Goal: Task Accomplishment & Management: Use online tool/utility

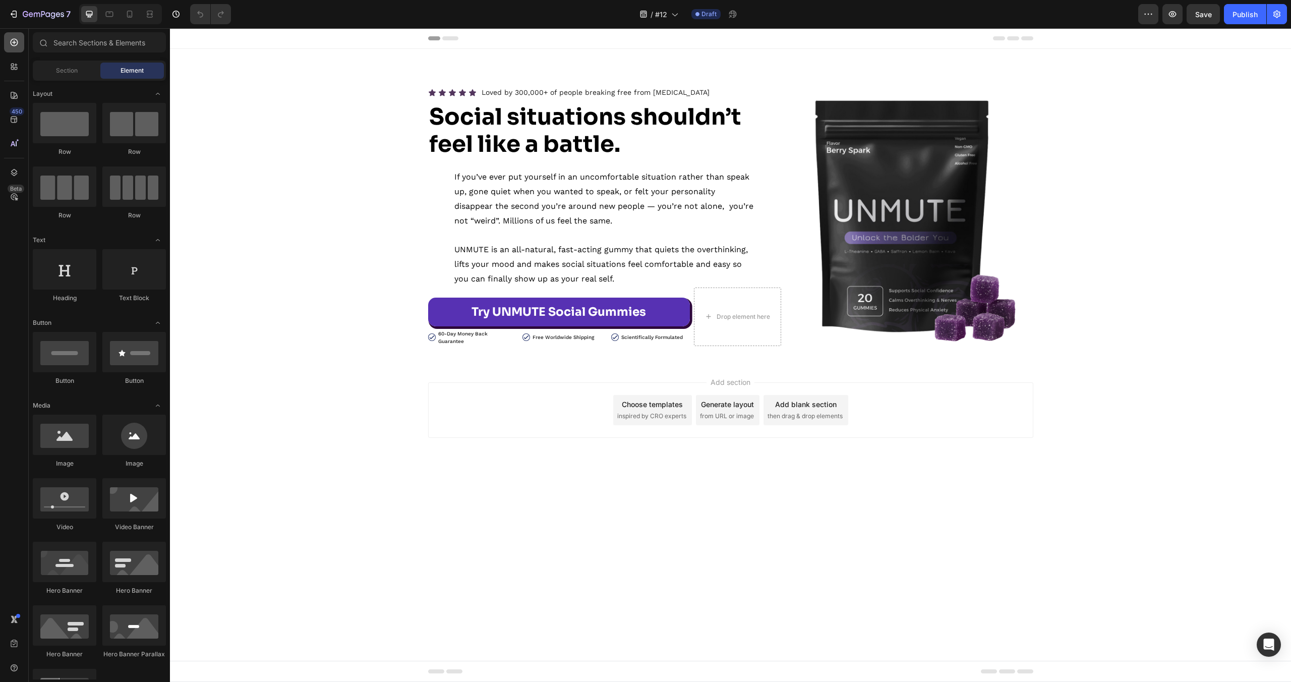
click at [22, 44] on div at bounding box center [14, 42] width 20 height 20
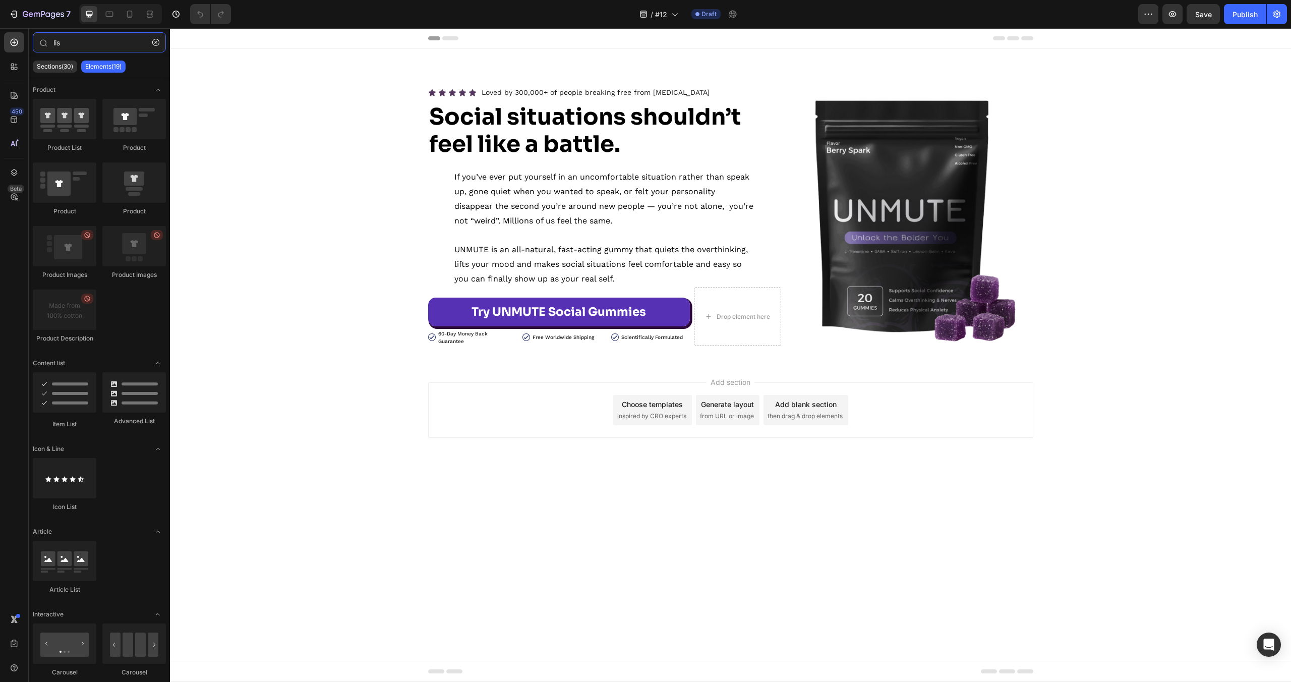
type input "lis"
click at [531, 137] on strong "Social situations shouldn’t feel like a battle." at bounding box center [585, 130] width 312 height 56
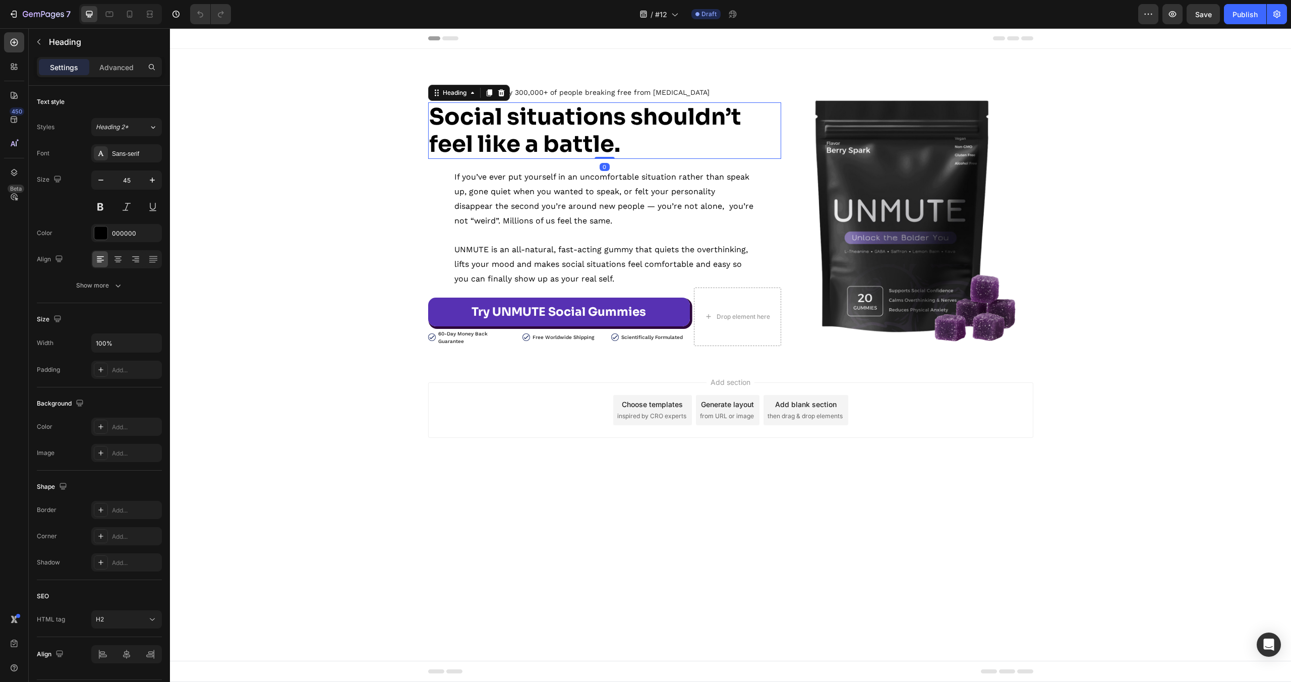
click at [531, 136] on strong "Social situations shouldn’t feel like a battle." at bounding box center [585, 130] width 312 height 56
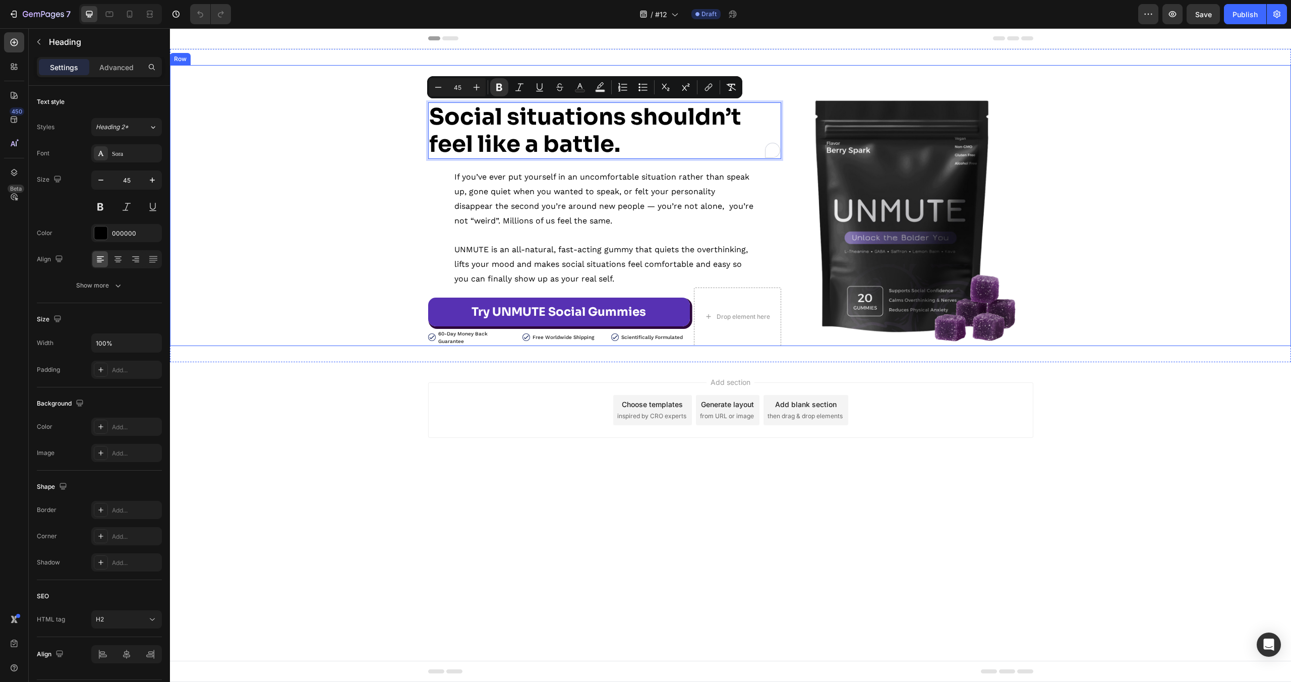
click at [326, 190] on div "Icon Icon Icon Icon Icon Icon List Loved by 300,000+ of people breaking free fr…" at bounding box center [730, 215] width 1121 height 261
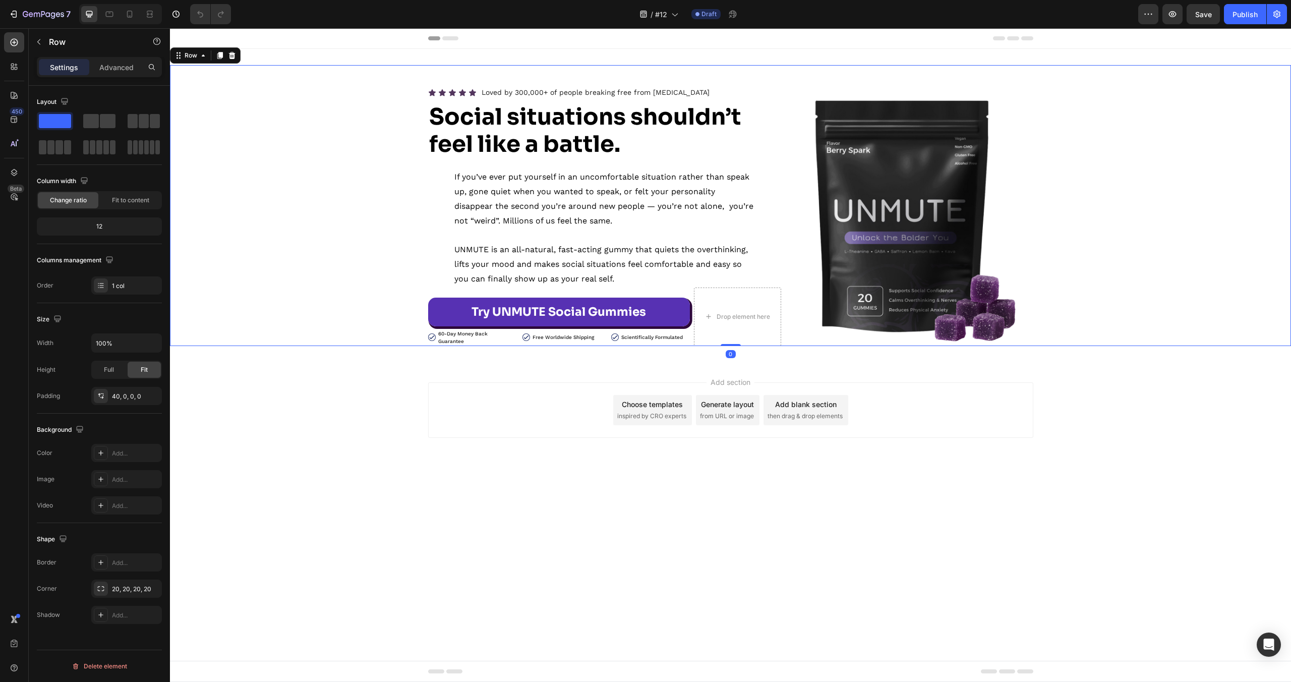
click at [517, 218] on p "If you’ve ever put yourself in an uncomfortable situation rather than speak up,…" at bounding box center [604, 199] width 301 height 58
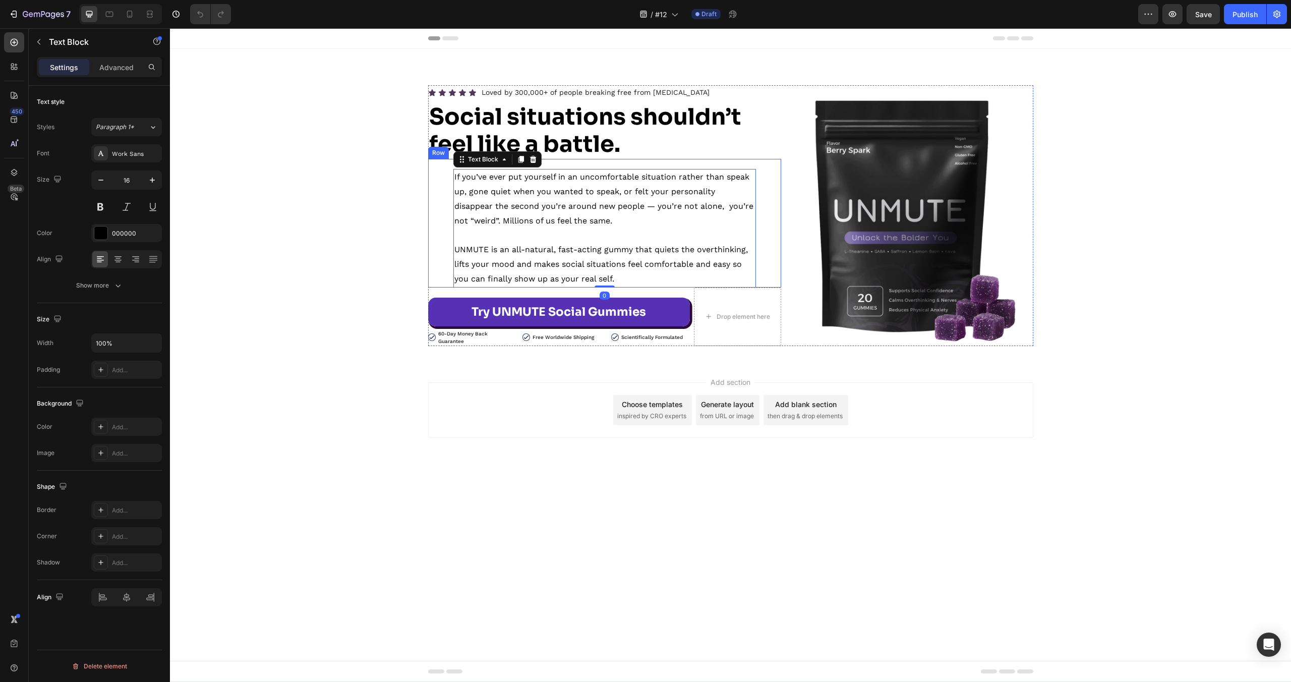
click at [434, 207] on div "If you’ve ever put yourself in an uncomfortable situation rather than speak up,…" at bounding box center [604, 223] width 353 height 128
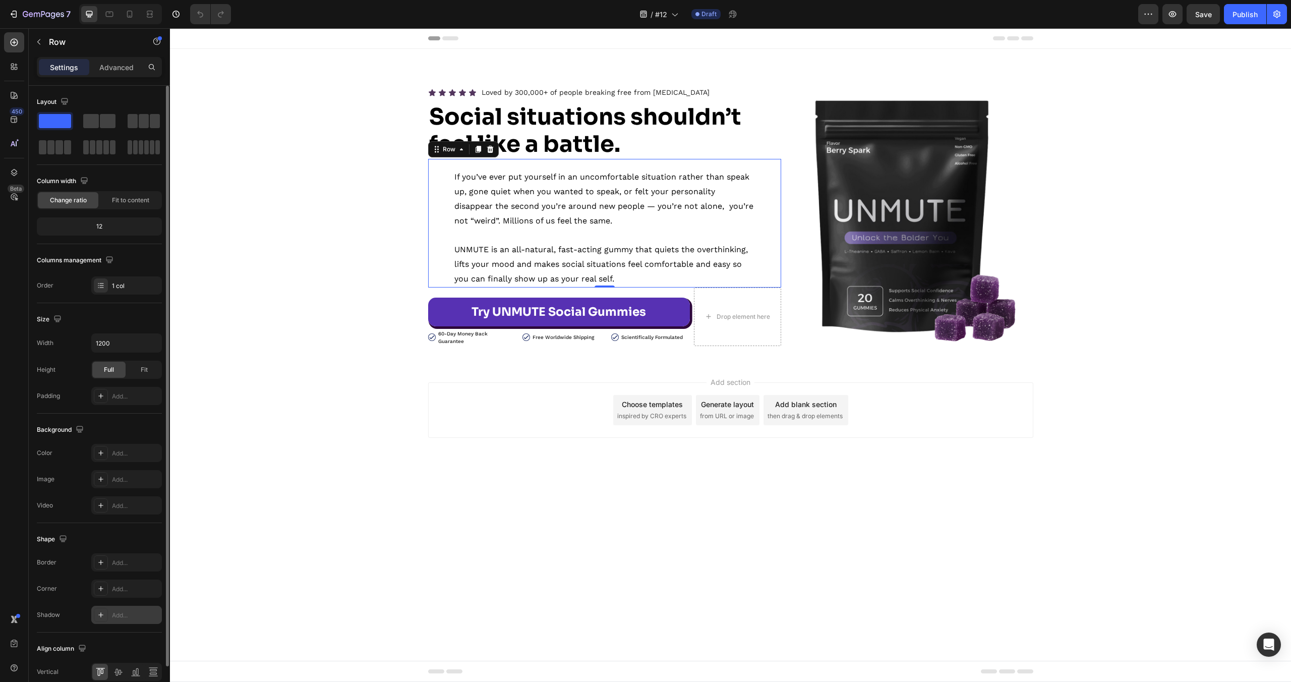
scroll to position [47, 0]
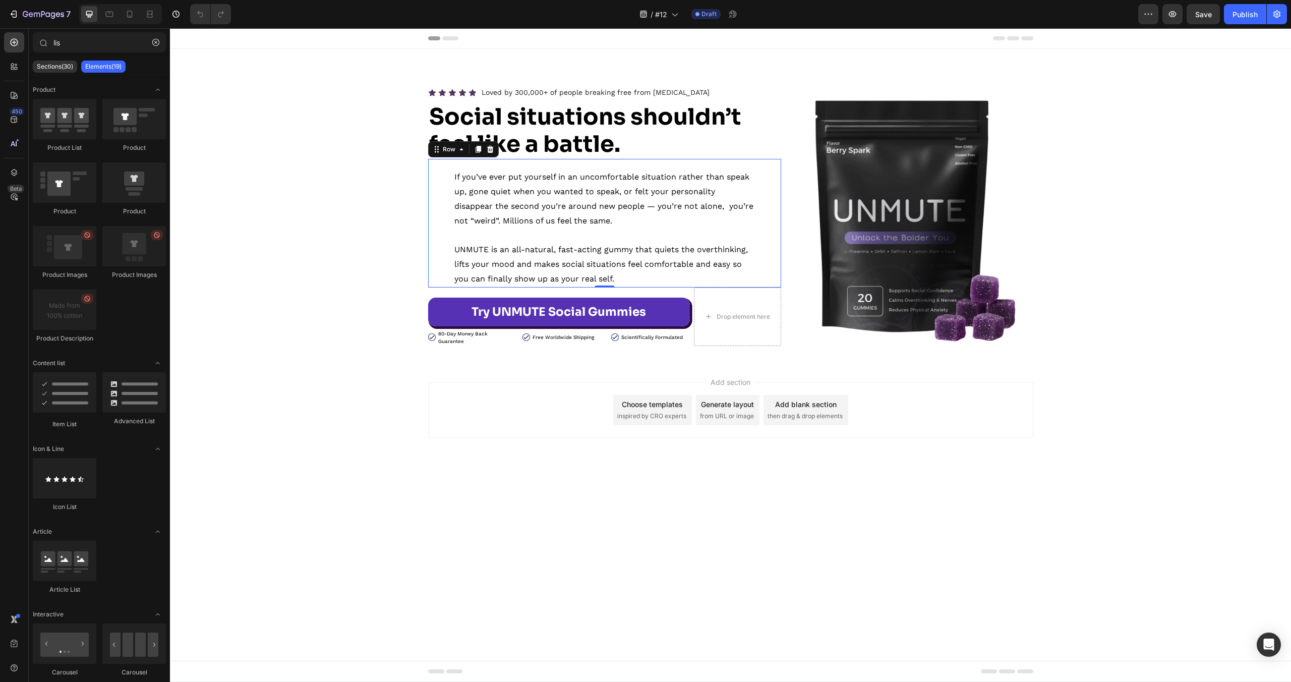
click at [542, 575] on body "Header Icon Icon Icon Icon Icon Icon List Loved by 300,000+ of people breaking …" at bounding box center [730, 355] width 1121 height 654
click at [768, 219] on div "If you’ve ever put yourself in an uncomfortable situation rather than speak up,…" at bounding box center [604, 223] width 353 height 128
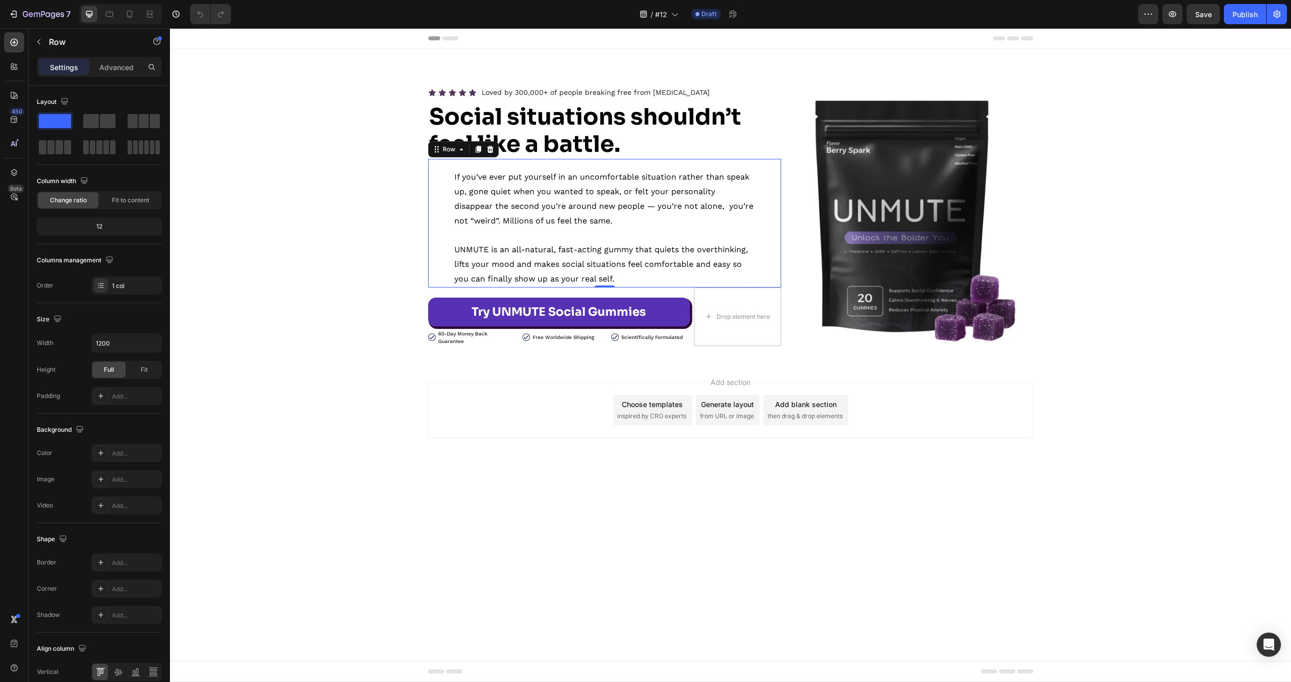
click at [446, 205] on div "If you’ve ever put yourself in an uncomfortable situation rather than speak up,…" at bounding box center [604, 223] width 353 height 128
click at [500, 198] on p "If you’ve ever put yourself in an uncomfortable situation rather than speak up,…" at bounding box center [604, 199] width 301 height 58
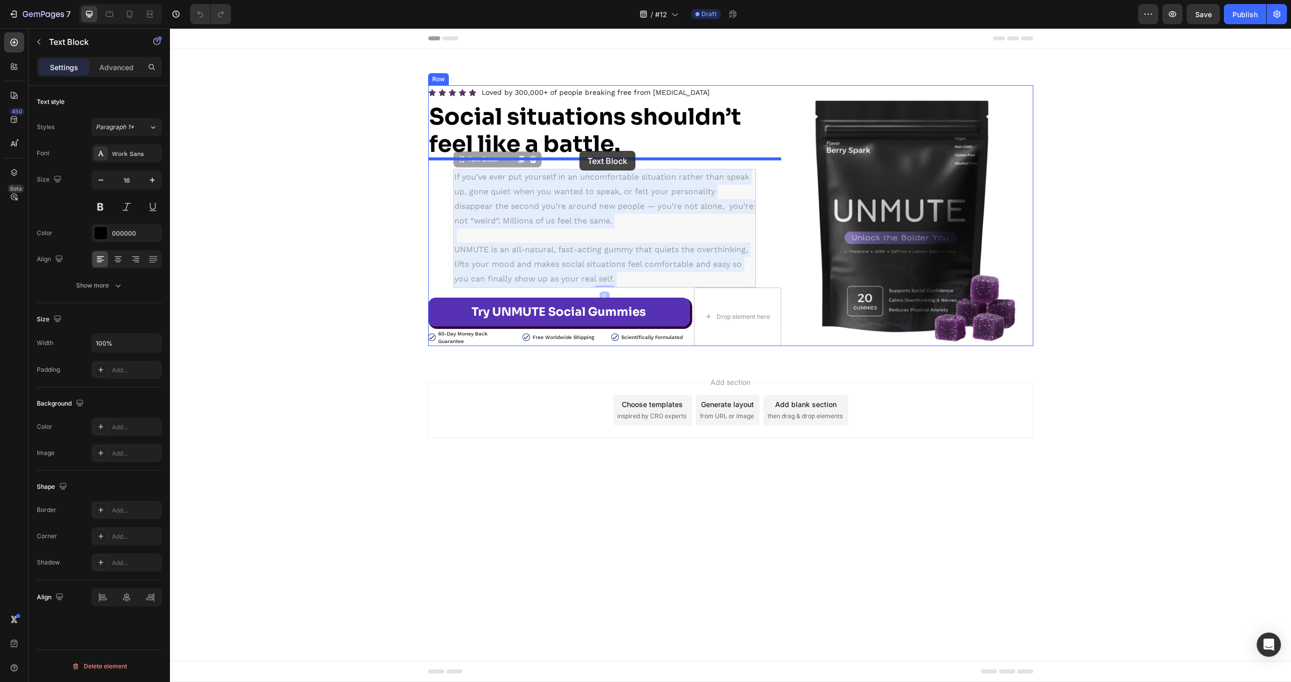
drag, startPoint x: 500, startPoint y: 211, endPoint x: 580, endPoint y: 151, distance: 99.4
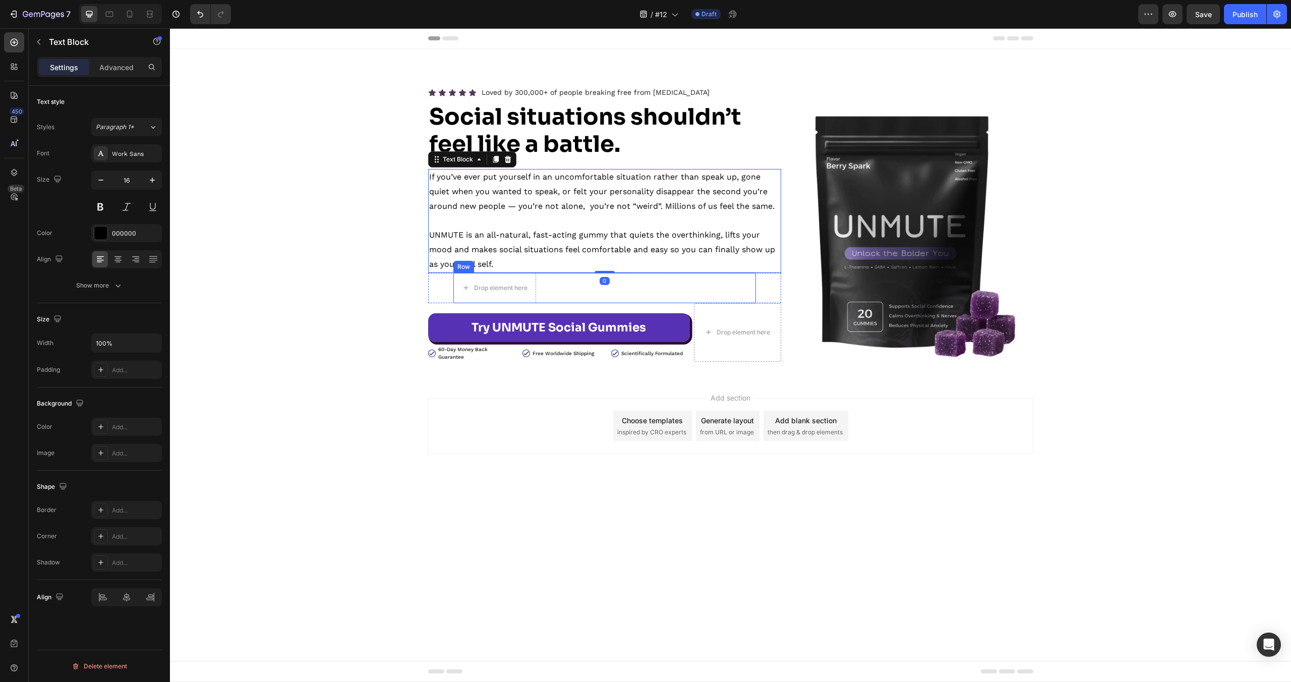
click at [540, 285] on div "Drop element here Row" at bounding box center [604, 288] width 303 height 30
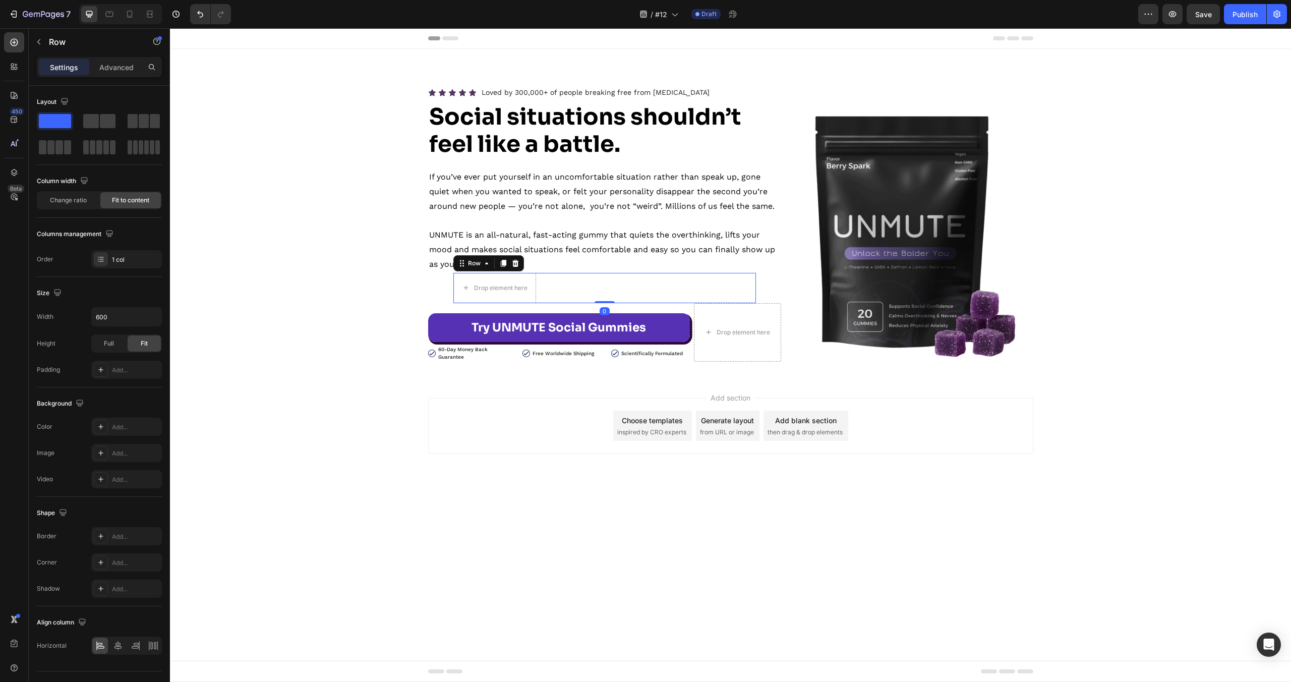
click at [516, 264] on icon at bounding box center [515, 263] width 7 height 7
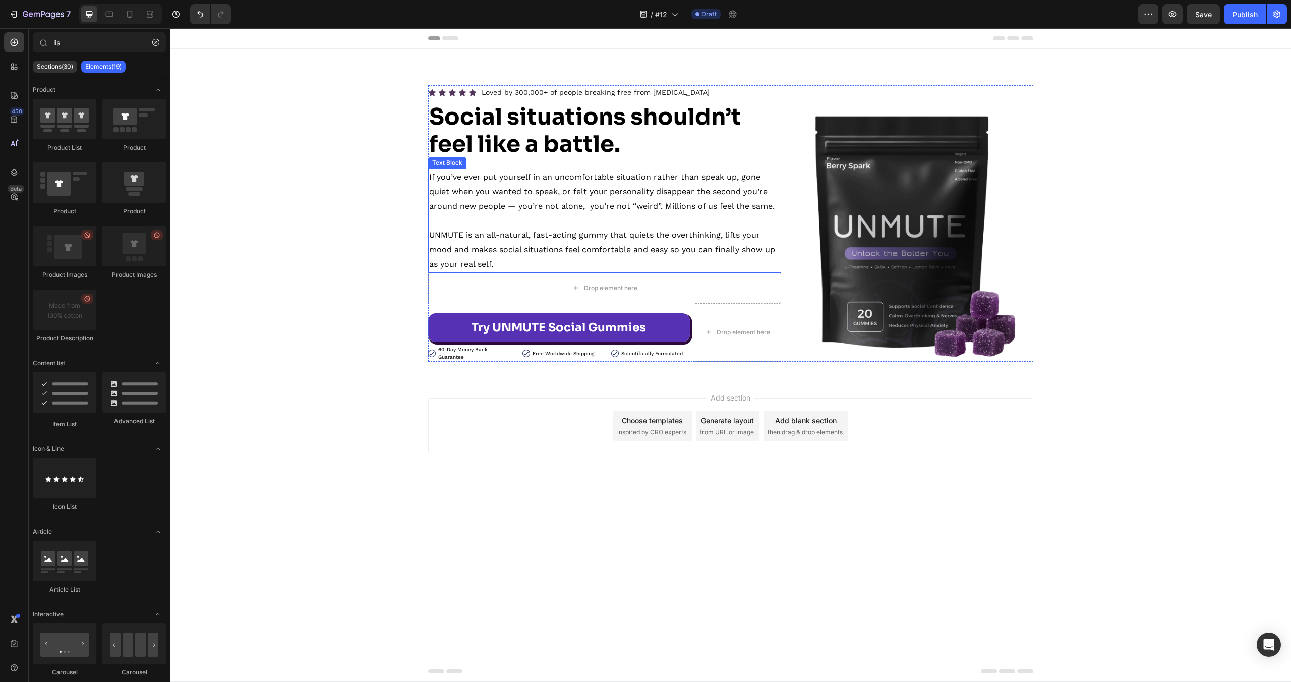
click at [529, 280] on div "Drop element here" at bounding box center [604, 288] width 353 height 30
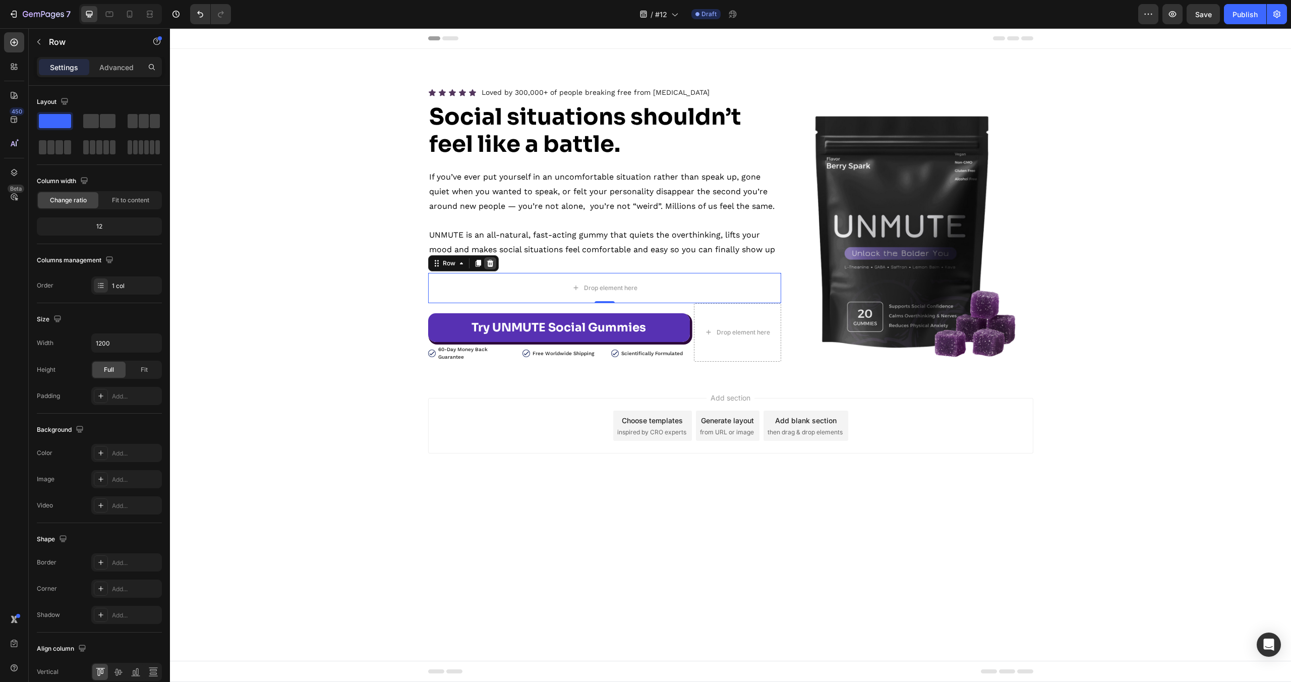
click at [495, 263] on div "Row" at bounding box center [463, 263] width 71 height 16
click at [585, 228] on p "UNMUTE is an all-natural, fast-acting gummy that quiets the overthinking, lifts…" at bounding box center [604, 249] width 351 height 43
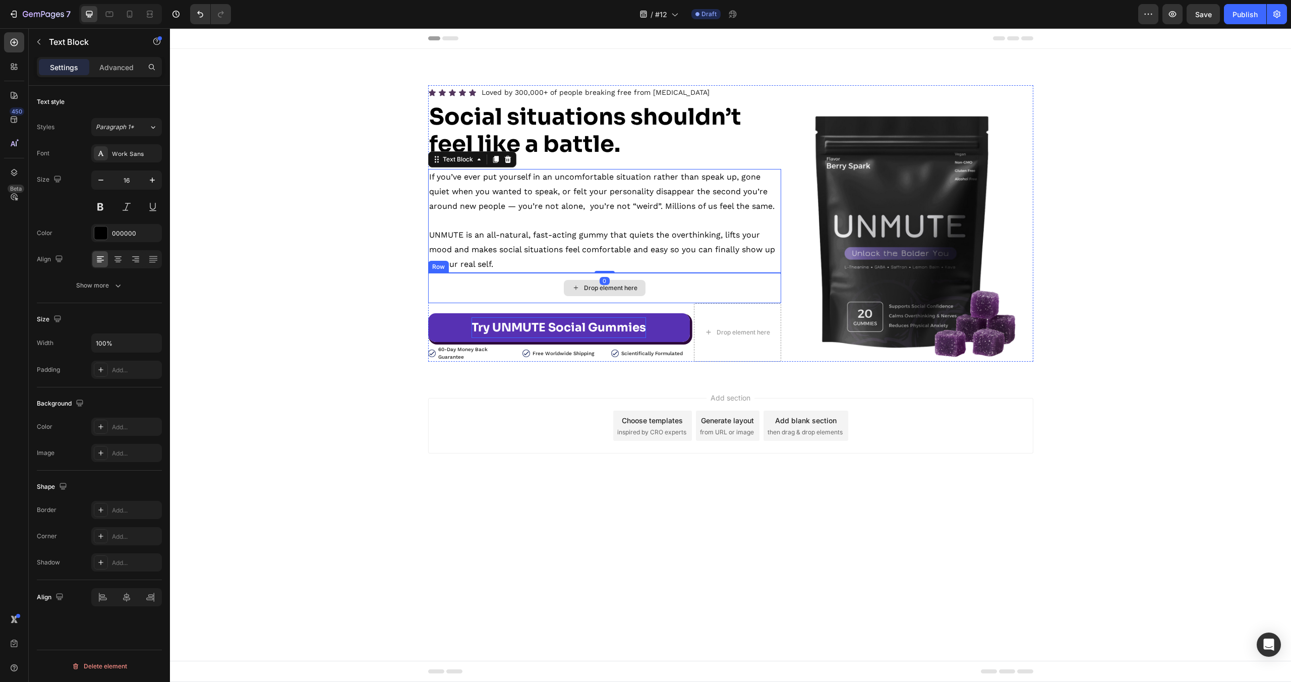
click at [523, 321] on p "Try UNMUTE Social Gummies" at bounding box center [559, 327] width 175 height 21
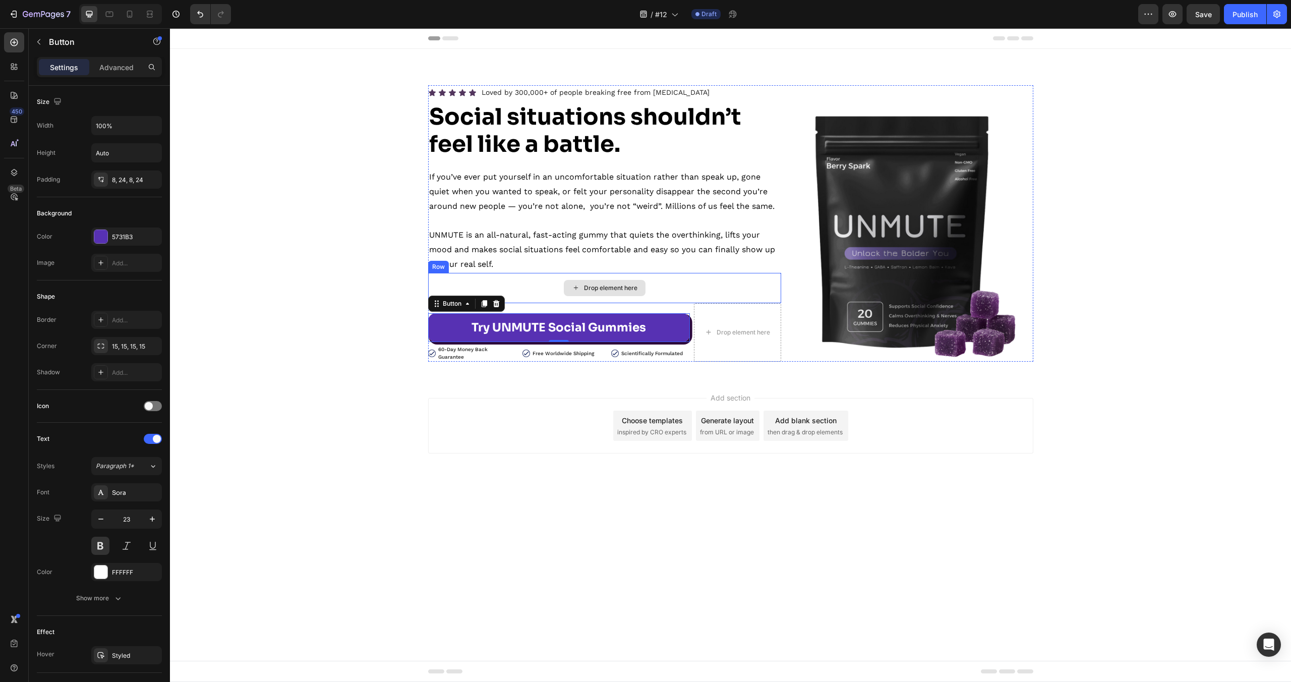
click at [516, 288] on div "Drop element here" at bounding box center [604, 288] width 353 height 30
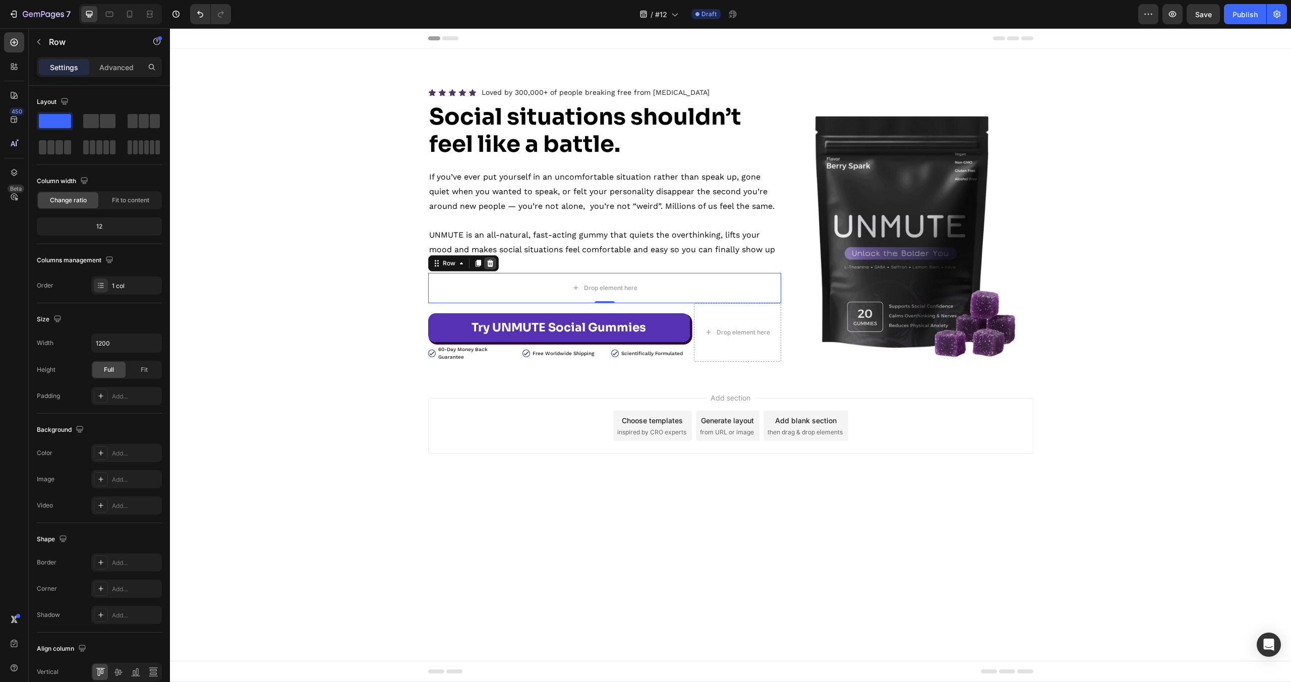
click at [489, 265] on icon at bounding box center [490, 263] width 7 height 7
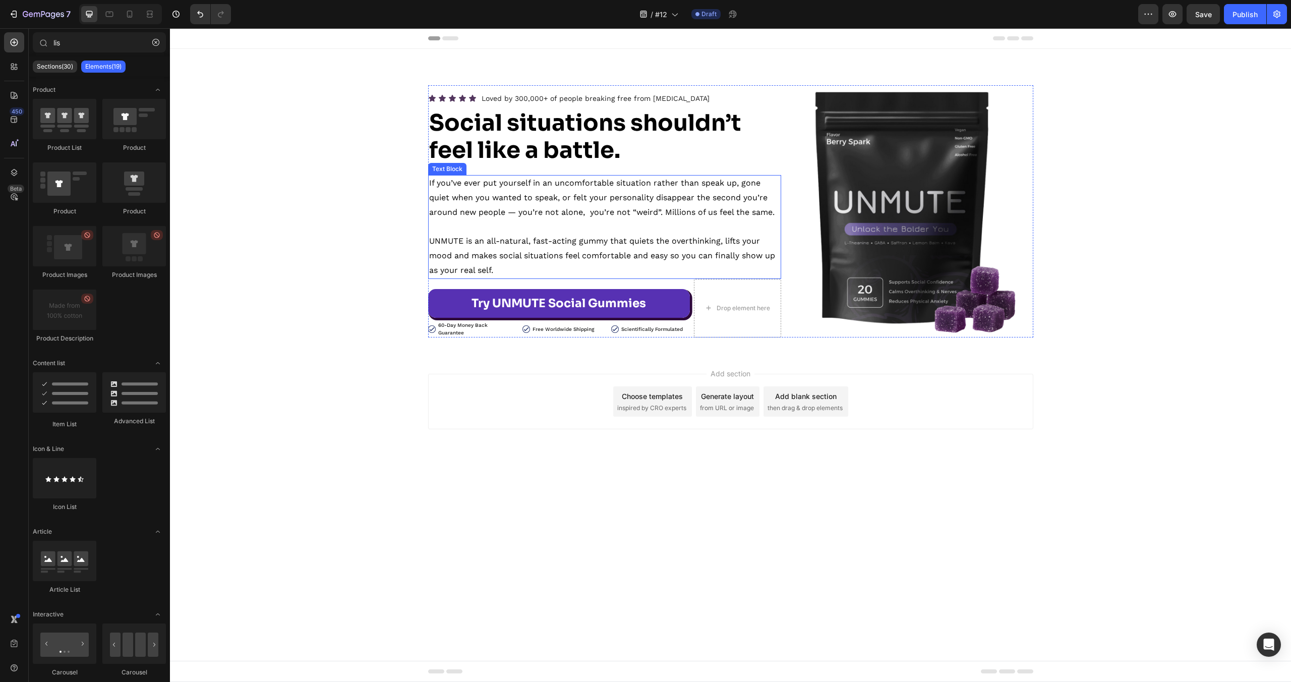
click at [532, 205] on p "If you’ve ever put yourself in an uncomfortable situation rather than speak up,…" at bounding box center [604, 197] width 351 height 43
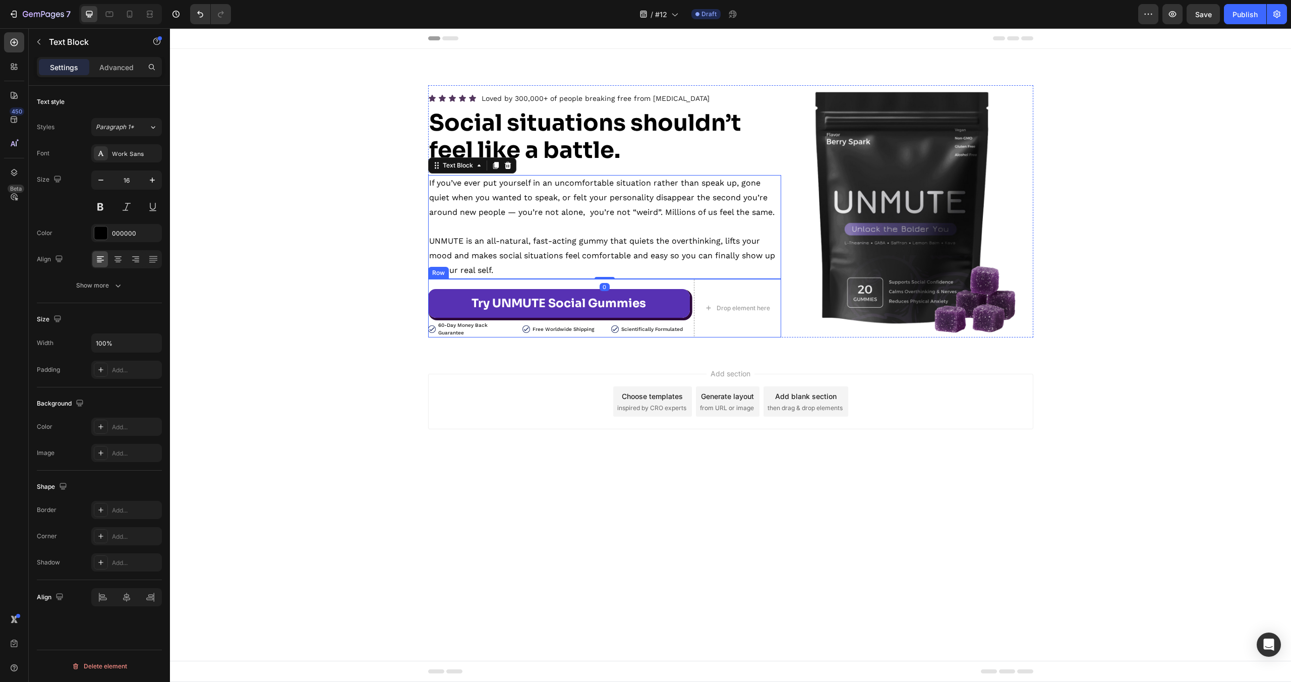
click at [691, 283] on div "Try UNMUTE Social Gummies Button Image 60-Day Money Back Guarantee Text Block R…" at bounding box center [604, 308] width 353 height 59
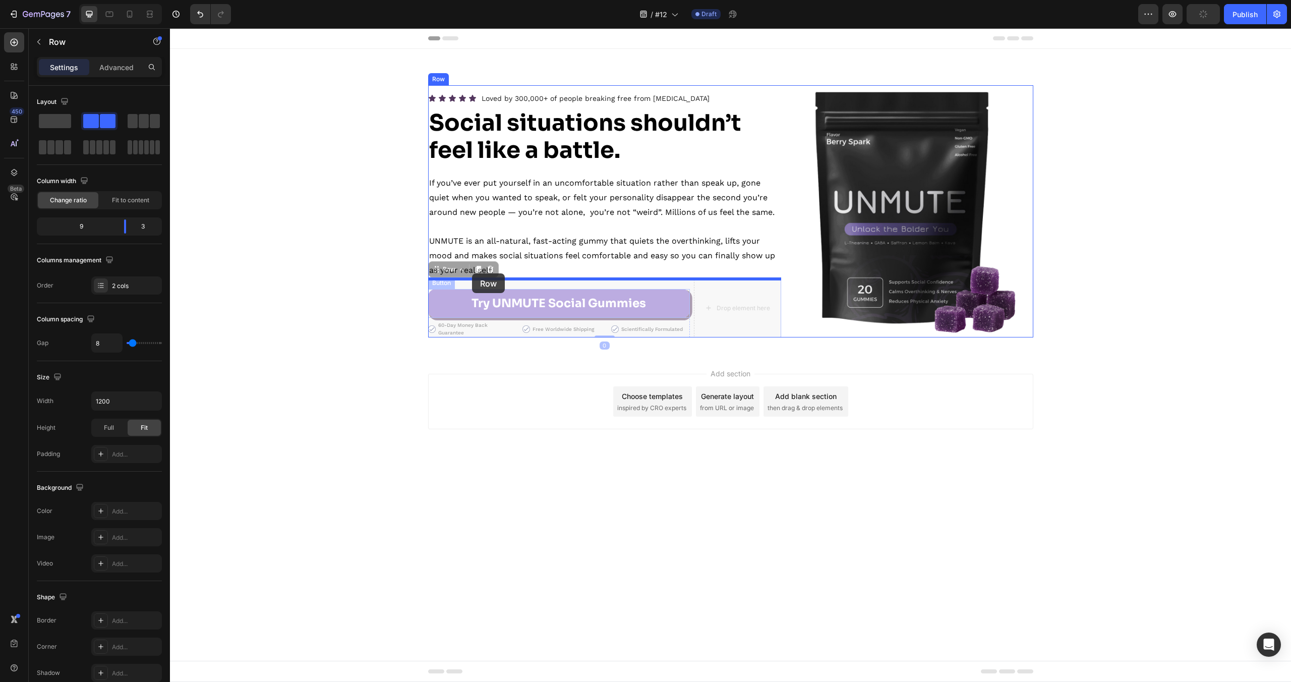
drag, startPoint x: 435, startPoint y: 268, endPoint x: 472, endPoint y: 273, distance: 37.7
click at [472, 273] on div "Header Icon Icon Icon Icon Icon Icon List Loved by 300,000+ of people breaking …" at bounding box center [730, 252] width 1121 height 449
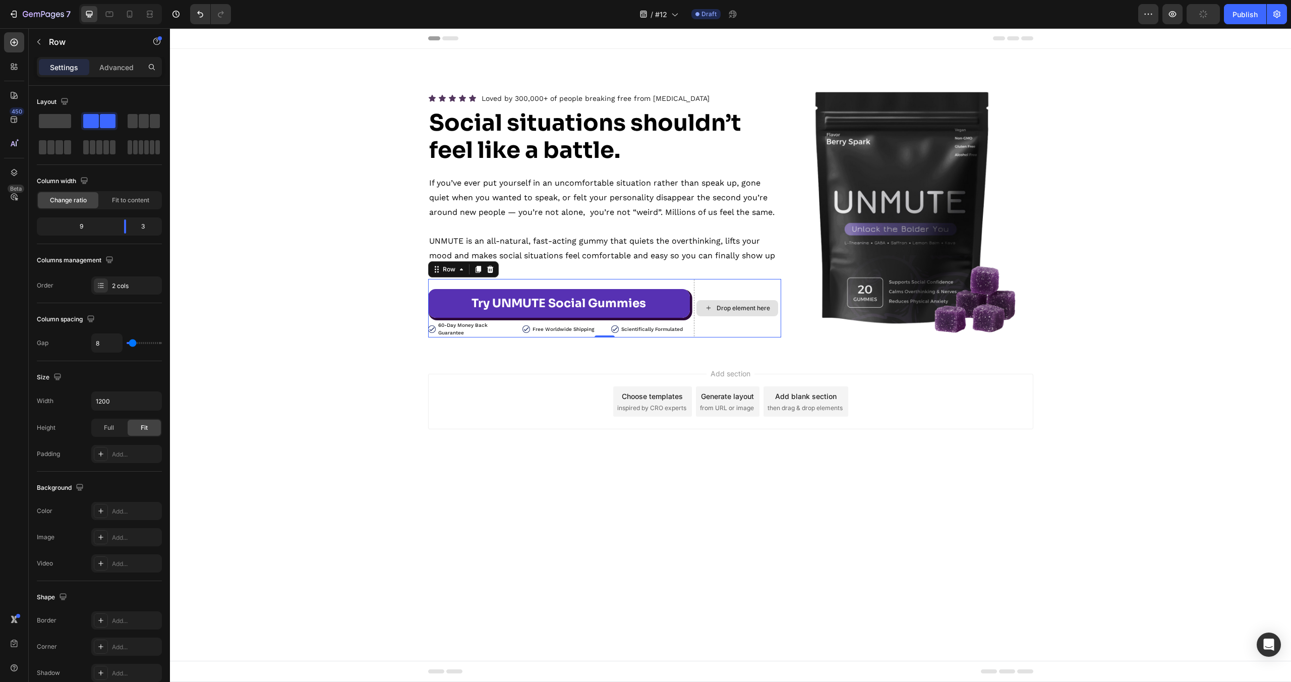
click at [714, 301] on div "Drop element here" at bounding box center [738, 308] width 82 height 16
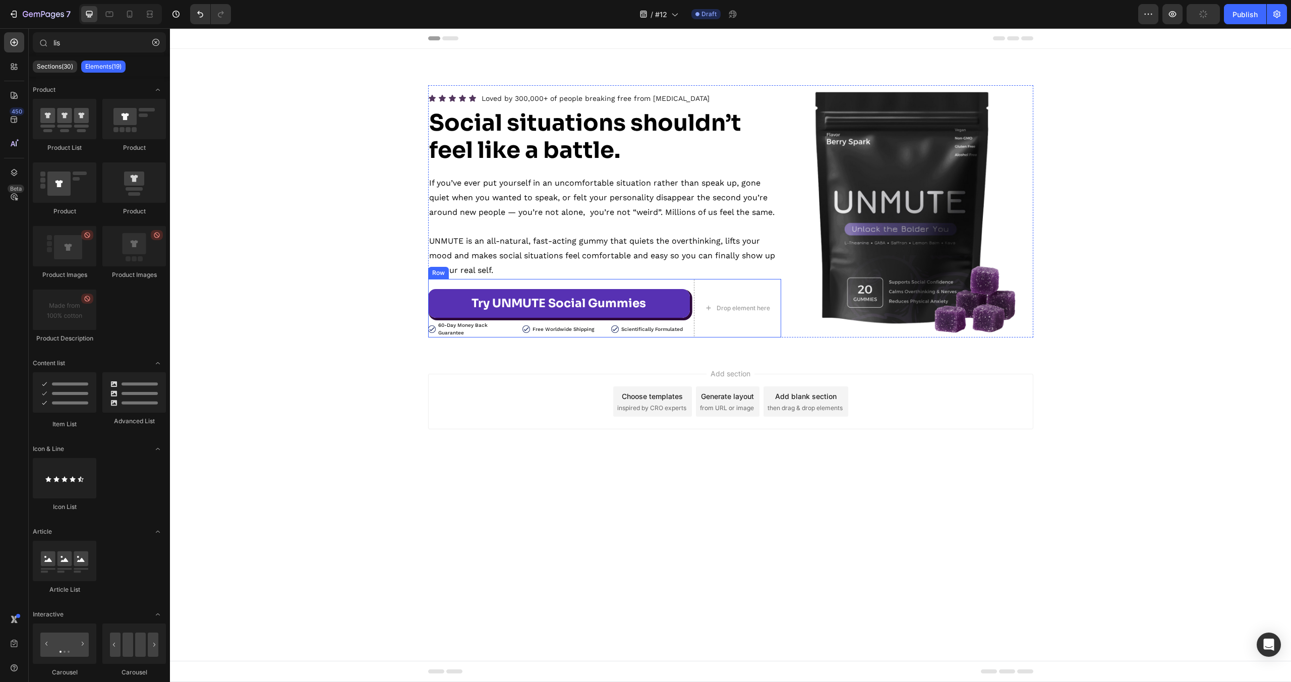
click at [673, 285] on div "Try UNMUTE Social Gummies Button Image 60-Day Money Back Guarantee Text Block R…" at bounding box center [559, 308] width 262 height 59
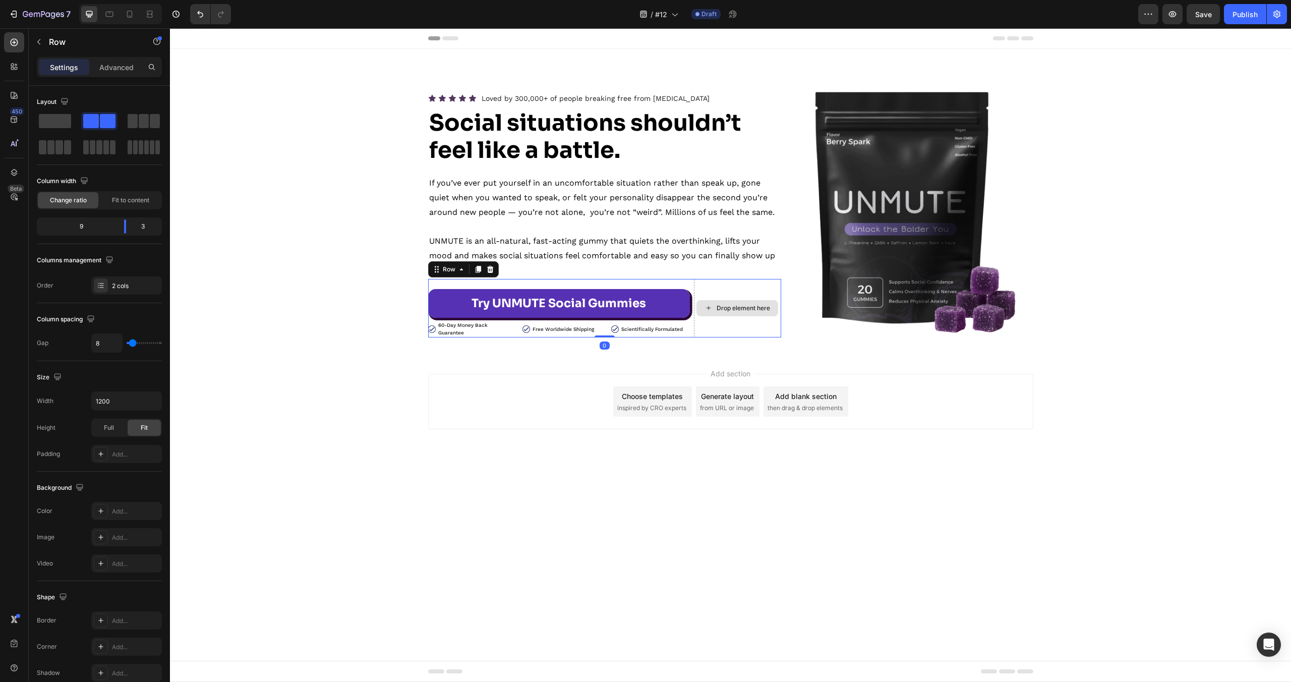
click at [715, 291] on div "Drop element here" at bounding box center [737, 308] width 87 height 59
click at [123, 286] on div "2 cols" at bounding box center [135, 285] width 47 height 9
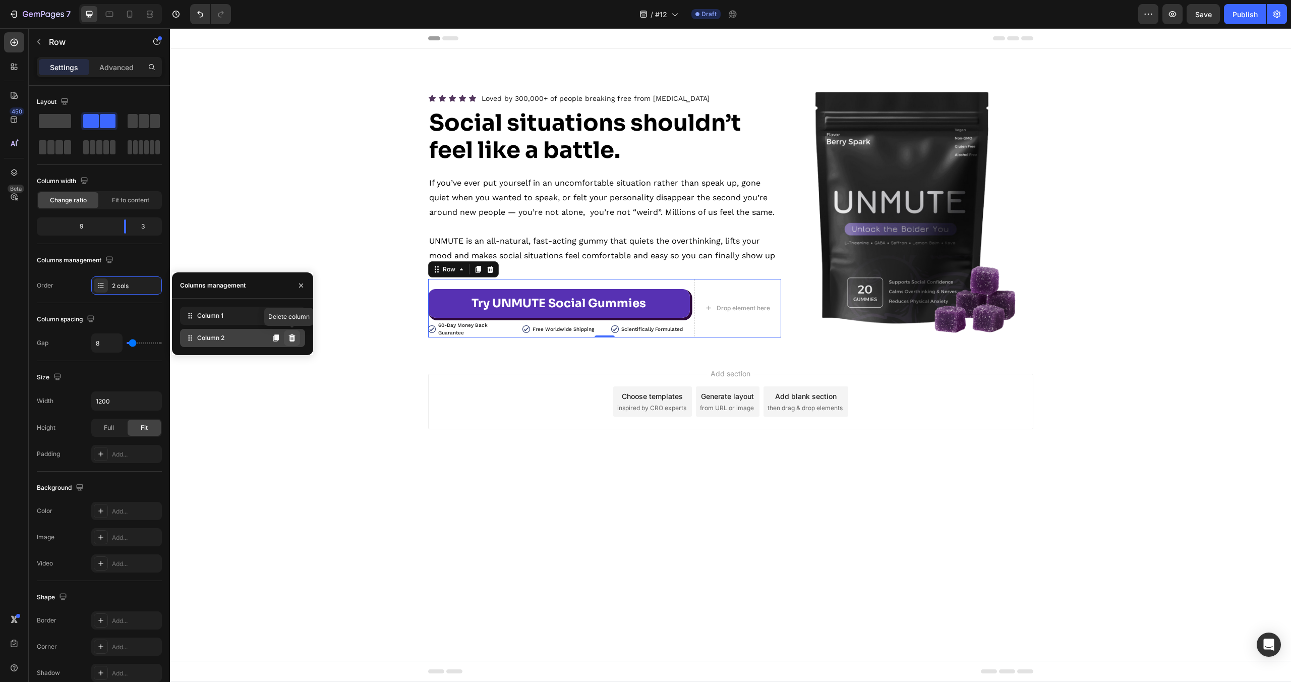
click at [295, 338] on icon at bounding box center [292, 338] width 8 height 8
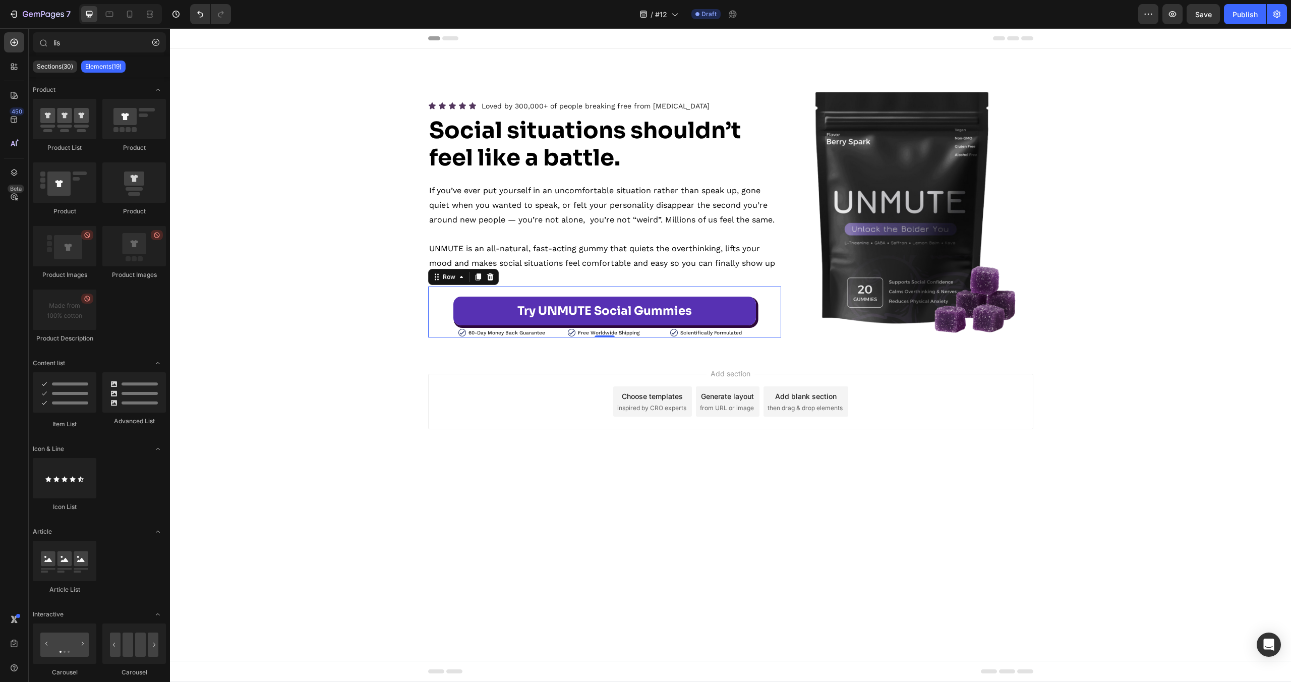
click at [367, 440] on div "Add section Choose templates inspired by CRO experts Generate layout from URL o…" at bounding box center [730, 416] width 1121 height 124
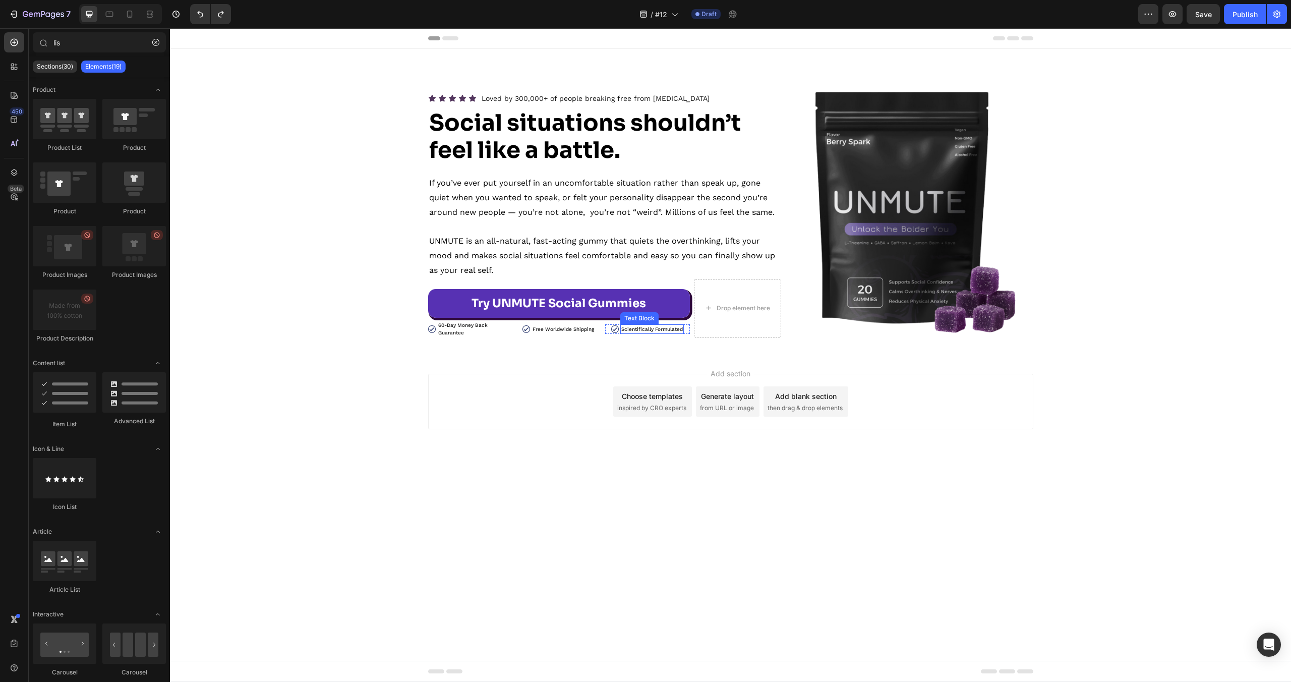
click at [687, 305] on link "Try UNMUTE Social Gummies" at bounding box center [559, 303] width 262 height 29
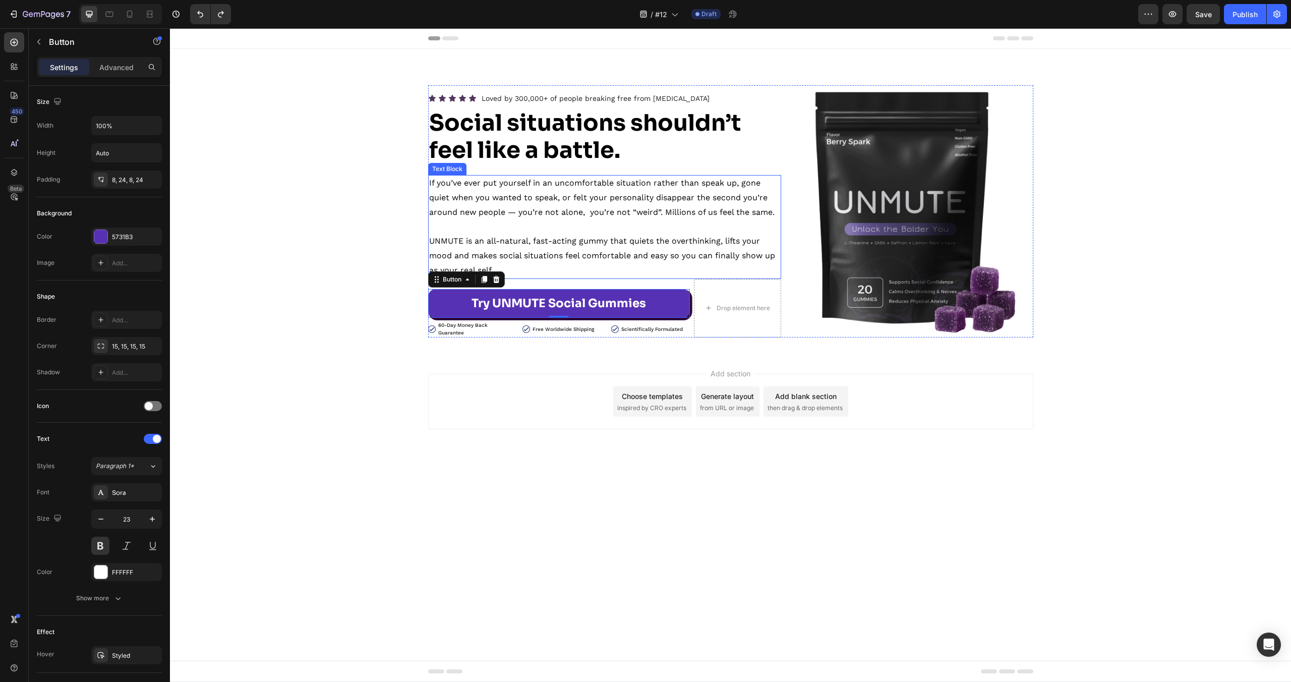
click at [661, 230] on p at bounding box center [604, 226] width 351 height 15
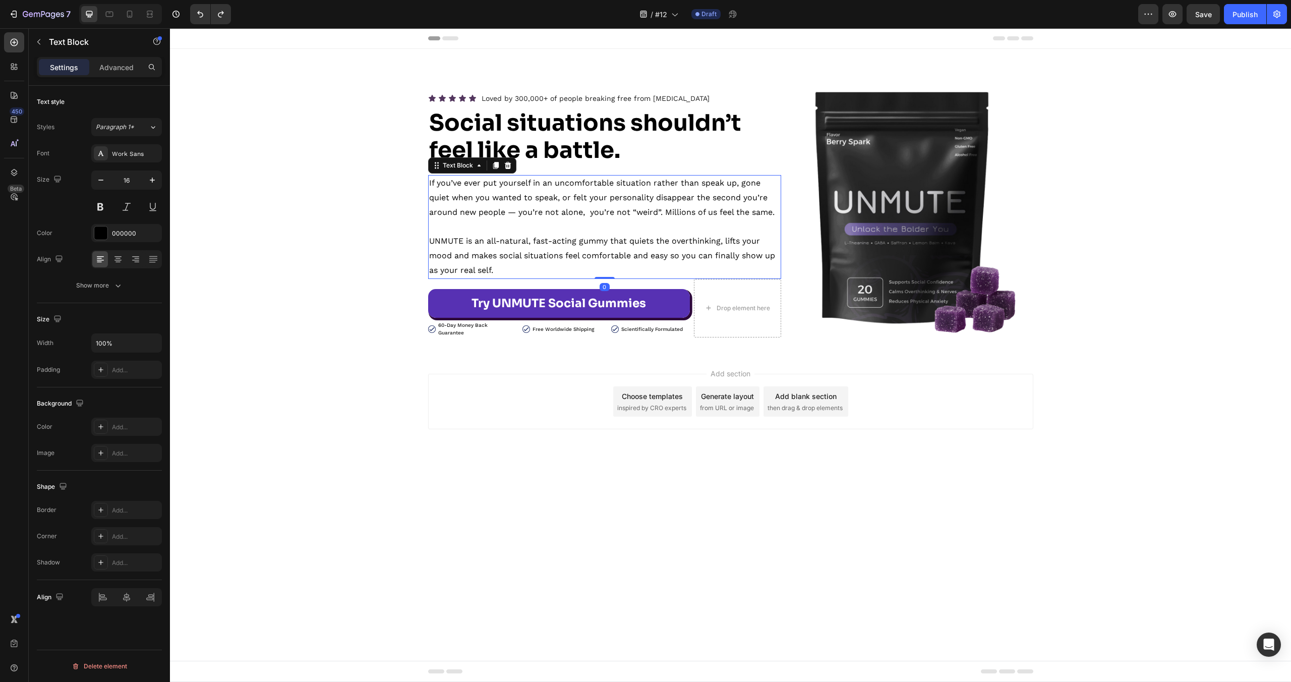
click at [661, 230] on p at bounding box center [604, 226] width 351 height 15
click at [661, 230] on p "Rich Text Editor. Editing area: main" at bounding box center [604, 226] width 351 height 15
click at [648, 215] on p "If you’ve ever put yourself in an uncomfortable situation rather than speak up,…" at bounding box center [604, 197] width 351 height 43
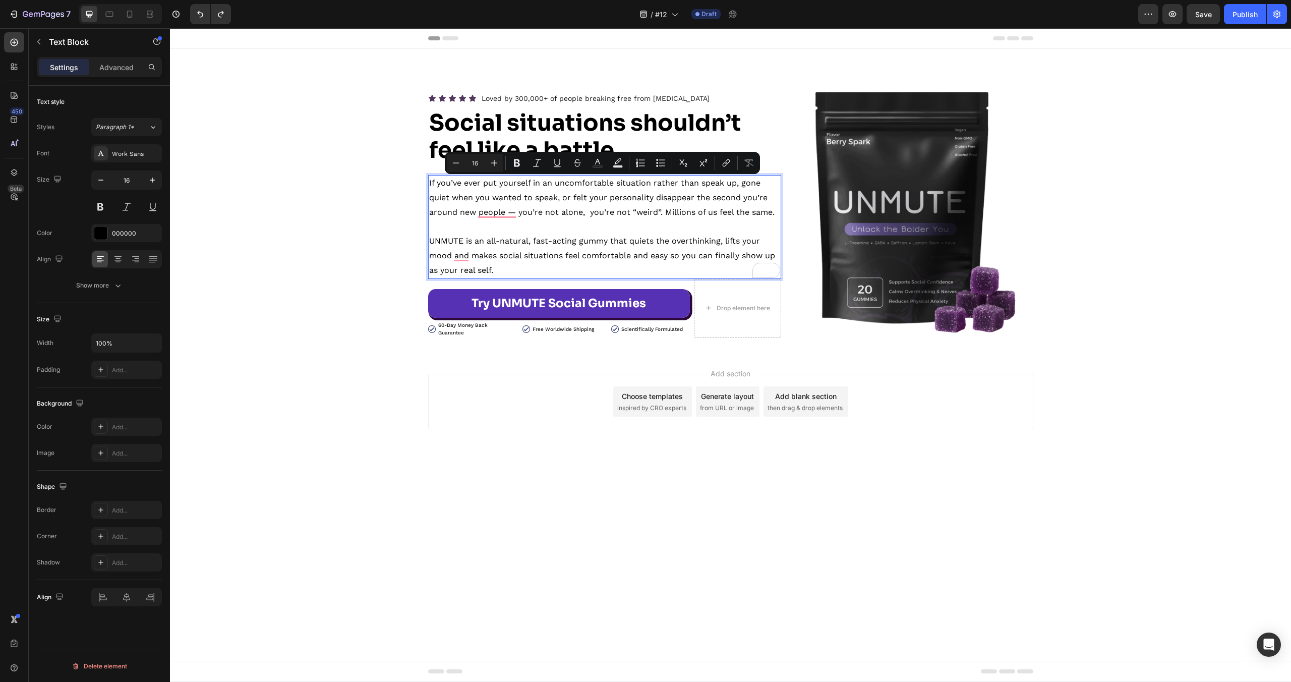
click at [508, 478] on body "Header Icon Icon Icon Icon Icon Icon List Loved by 300,000+ of people breaking …" at bounding box center [730, 355] width 1121 height 654
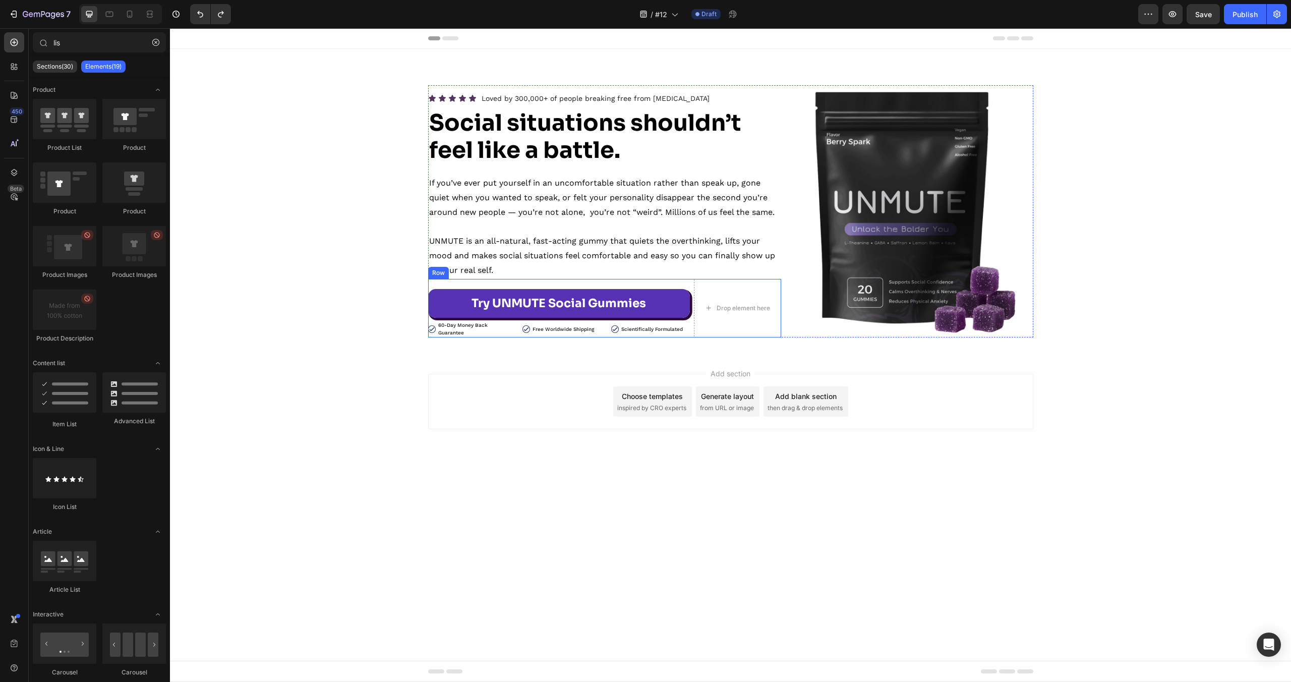
click at [694, 287] on div "Drop element here" at bounding box center [737, 308] width 87 height 59
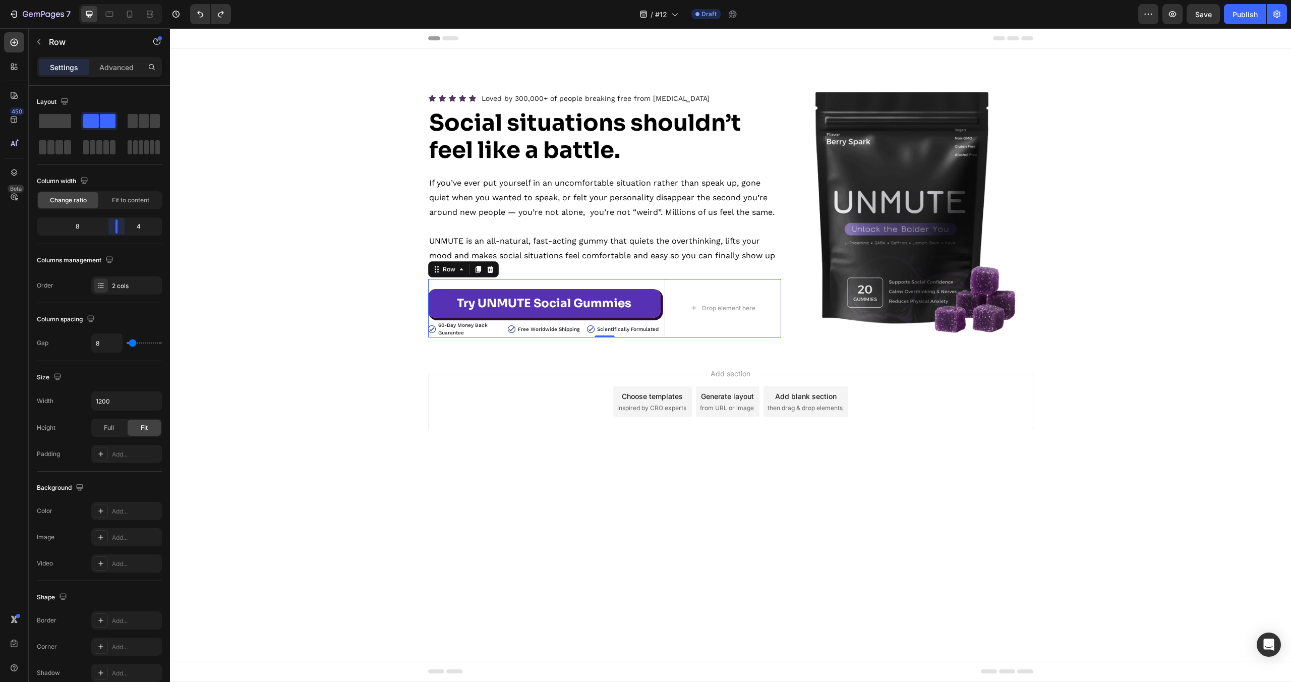
drag, startPoint x: 126, startPoint y: 224, endPoint x: 131, endPoint y: 379, distance: 154.9
click at [119, 0] on body "7 Version history / #12 Draft Preview Save Publish 450 Beta lis Sections(30) El…" at bounding box center [645, 0] width 1291 height 0
click at [301, 408] on div "Add section Choose templates inspired by CRO experts Generate layout from URL o…" at bounding box center [730, 416] width 1121 height 124
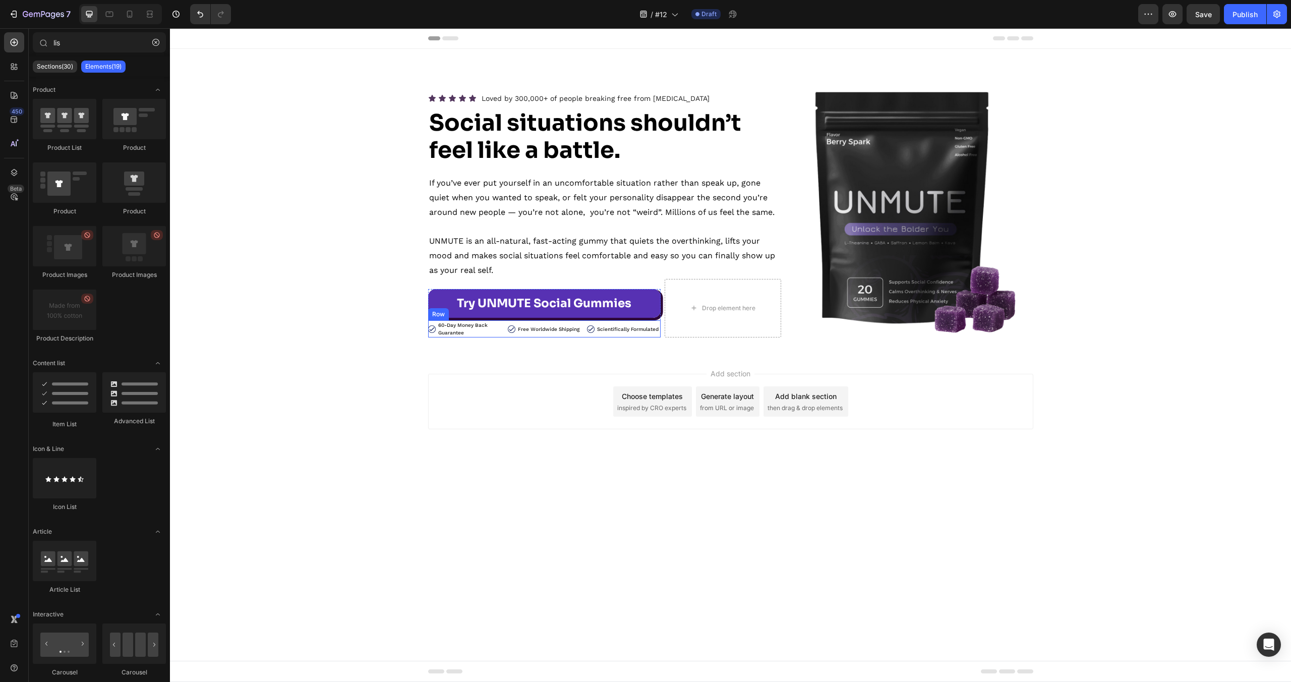
click at [582, 322] on div "Image 60-Day Money Back Guarantee Text Block Row Image Free Worldwide Shipping …" at bounding box center [544, 328] width 233 height 17
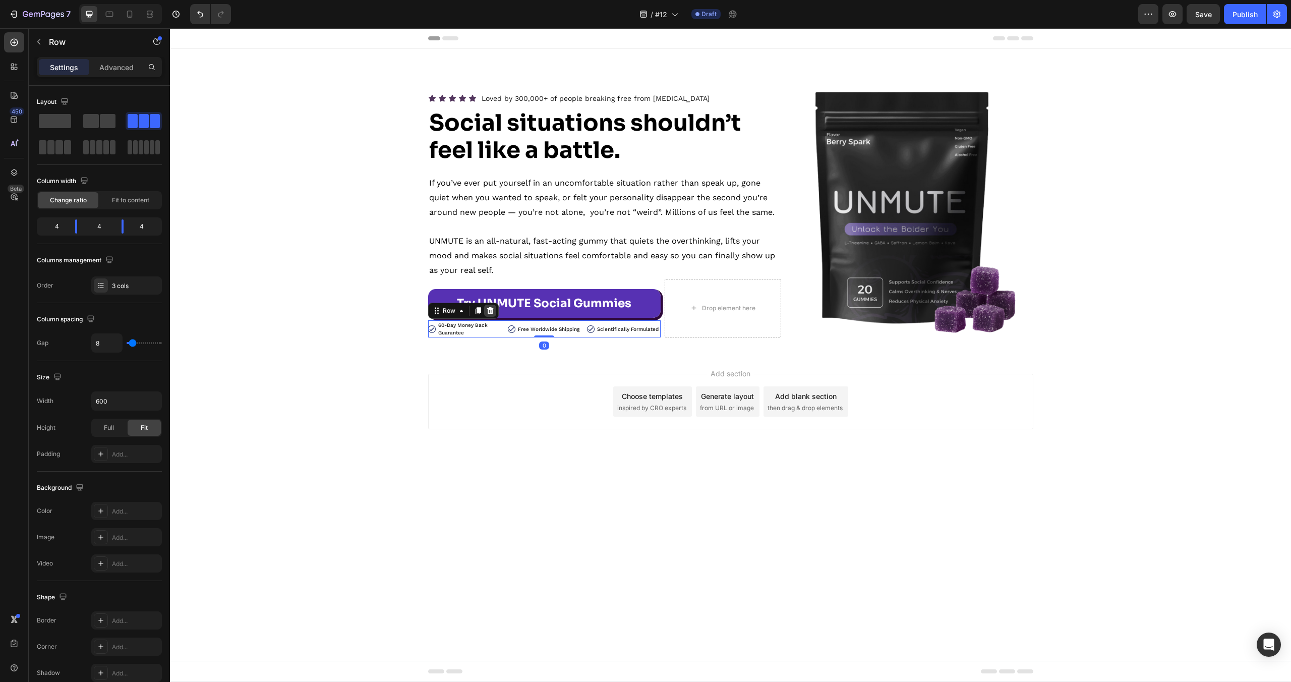
click at [489, 310] on icon at bounding box center [490, 311] width 8 height 8
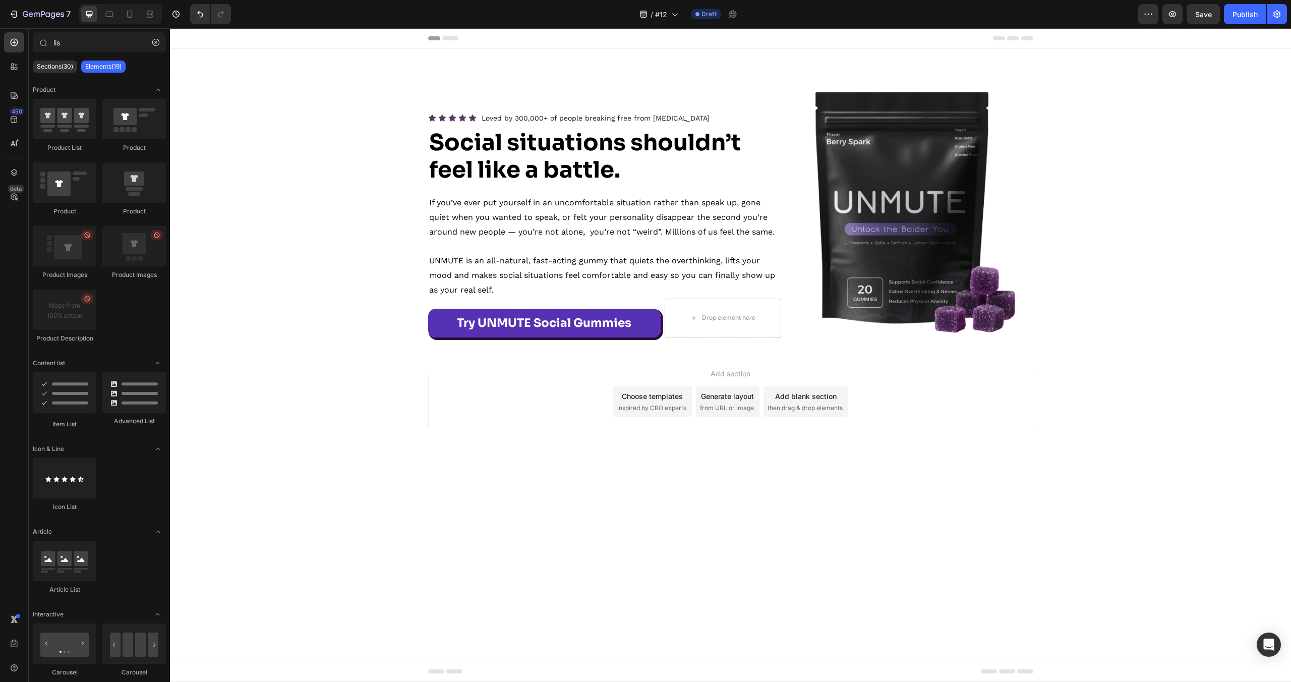
click at [521, 439] on div "Add section Choose templates inspired by CRO experts Generate layout from URL o…" at bounding box center [730, 416] width 1121 height 124
click at [628, 305] on div "Try UNMUTE Social Gummies Button Row" at bounding box center [544, 318] width 233 height 39
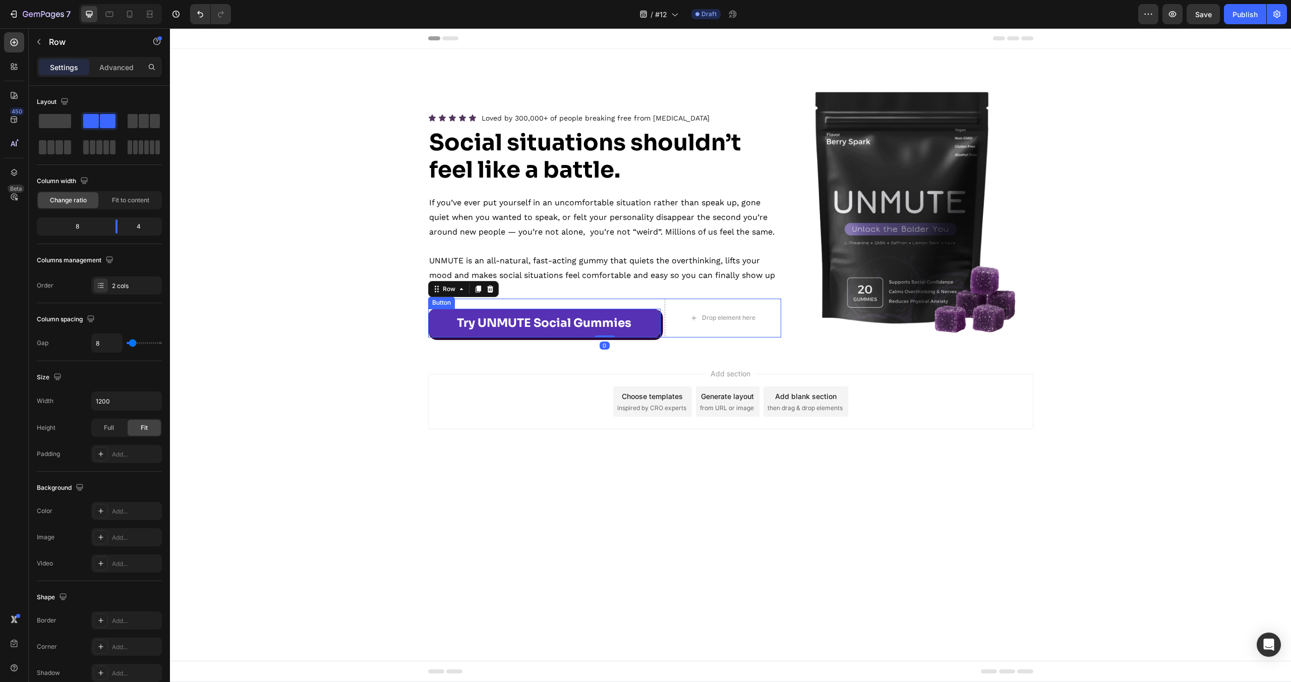
click at [433, 319] on link "Try UNMUTE Social Gummies" at bounding box center [544, 323] width 233 height 29
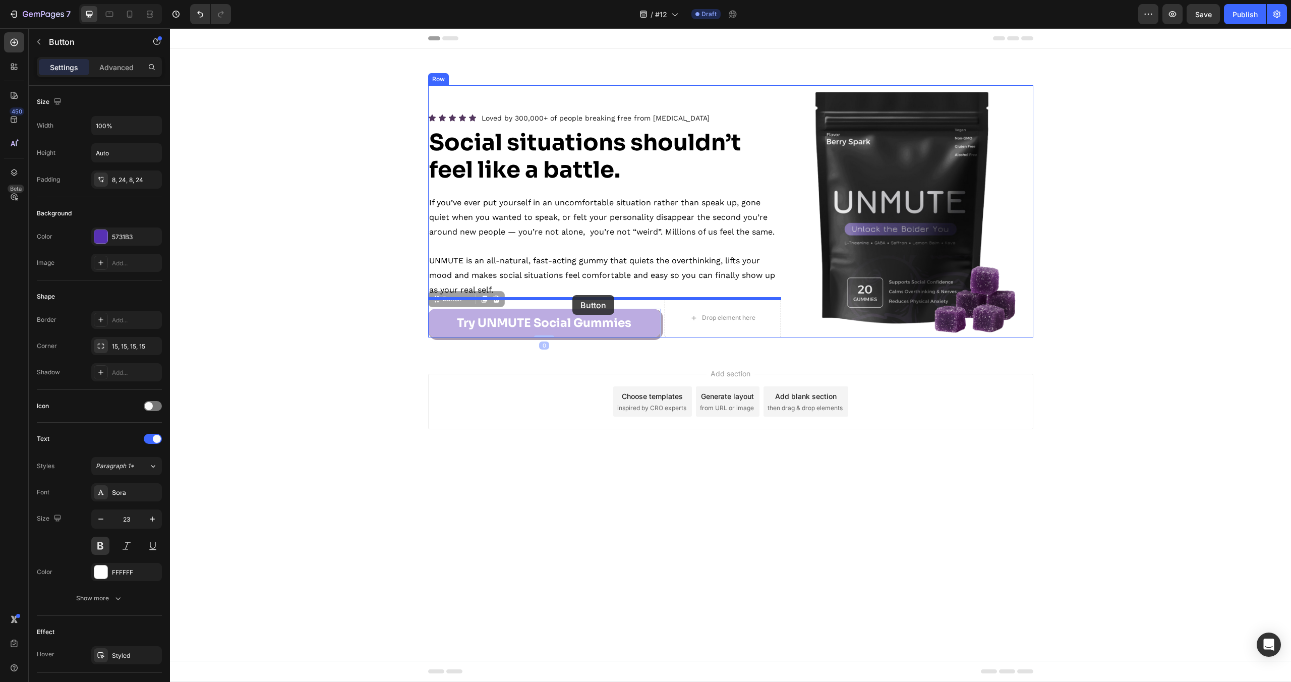
drag, startPoint x: 434, startPoint y: 296, endPoint x: 572, endPoint y: 295, distance: 138.7
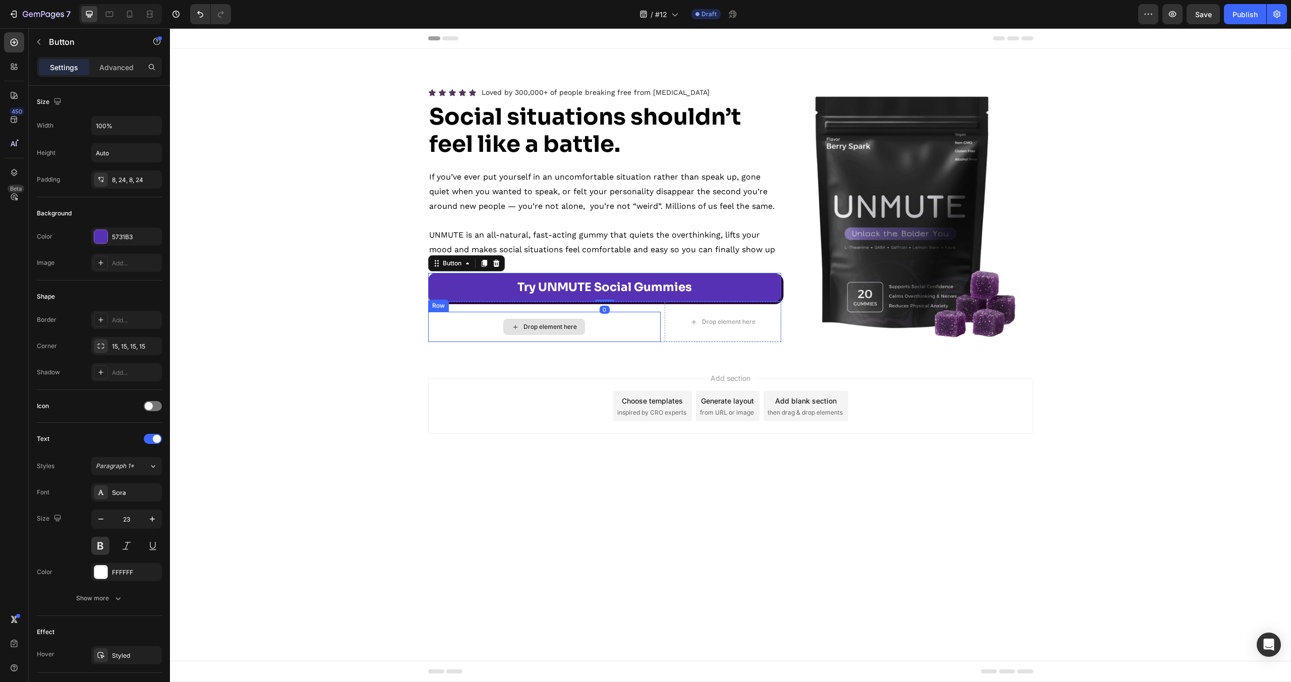
click at [659, 324] on div "Drop element here" at bounding box center [544, 327] width 233 height 30
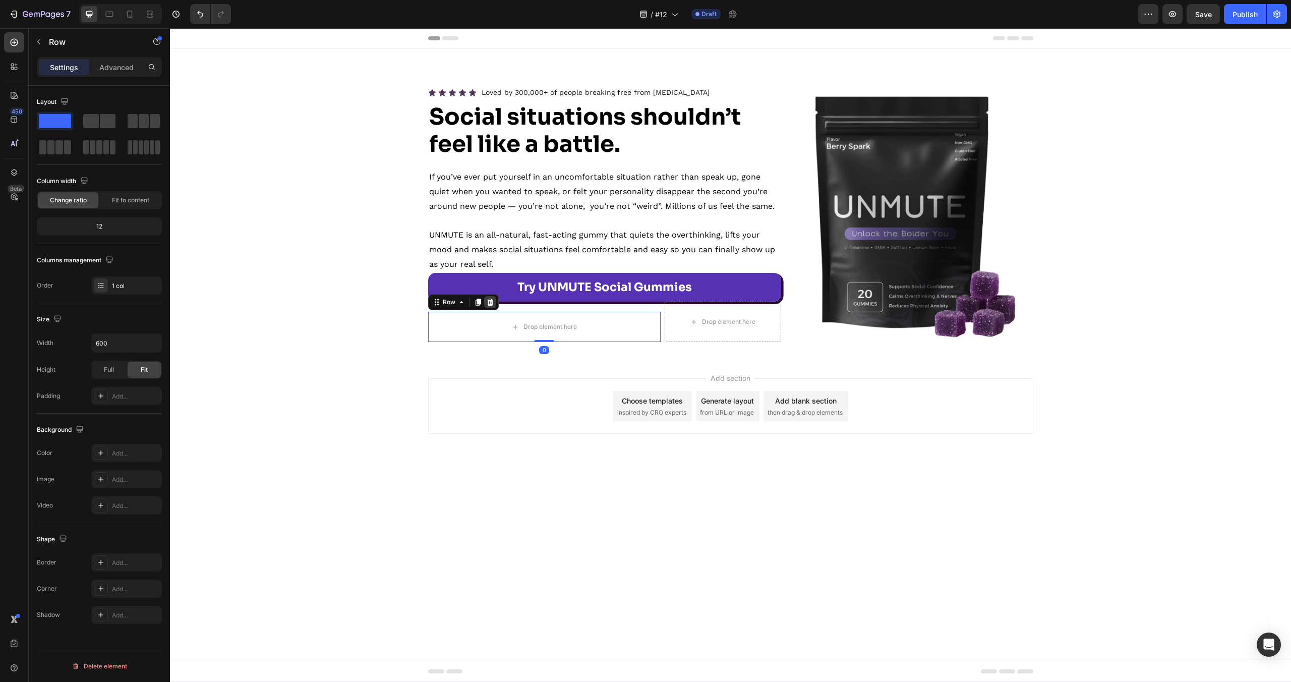
click at [491, 304] on icon at bounding box center [490, 302] width 7 height 7
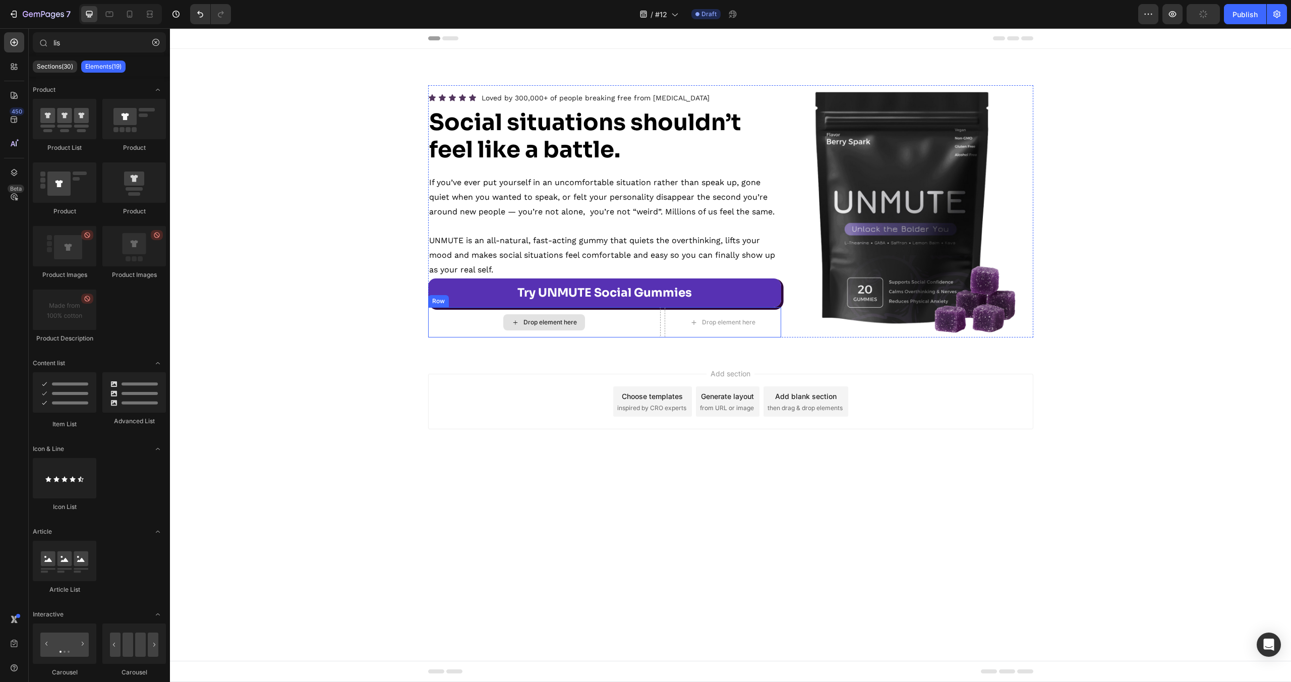
click at [629, 321] on div "Drop element here" at bounding box center [544, 322] width 233 height 30
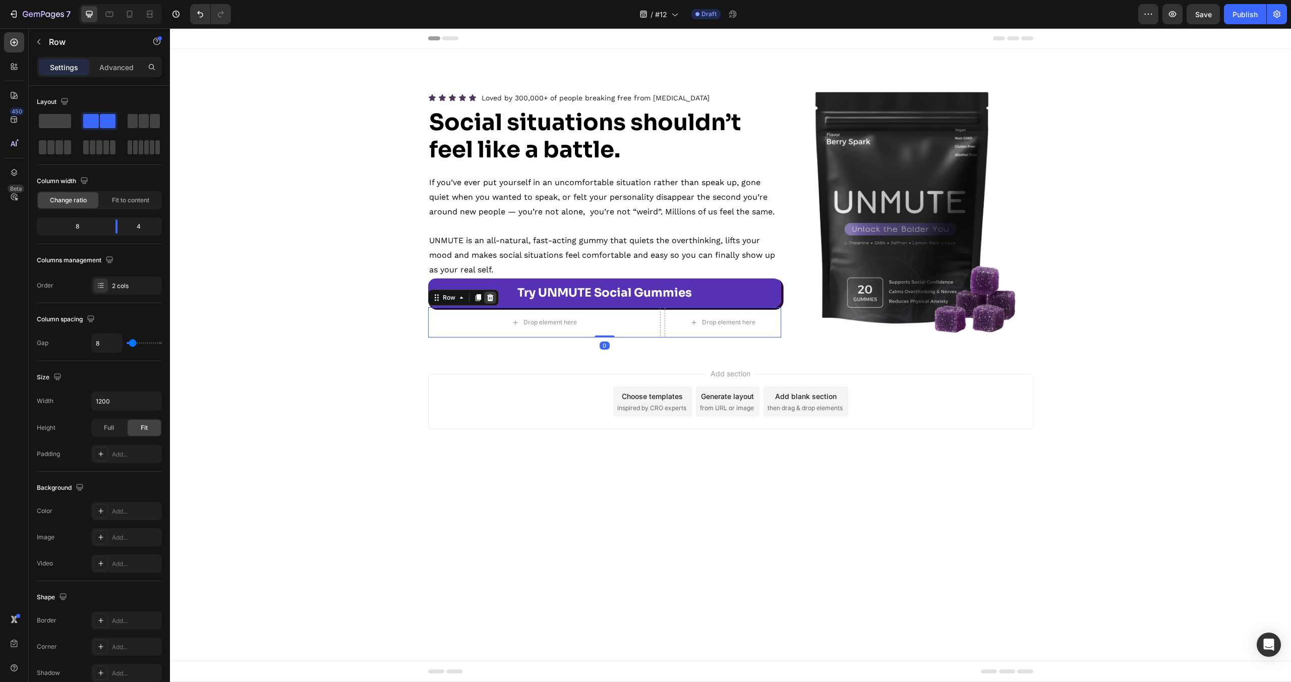
click at [493, 299] on icon at bounding box center [490, 298] width 8 height 8
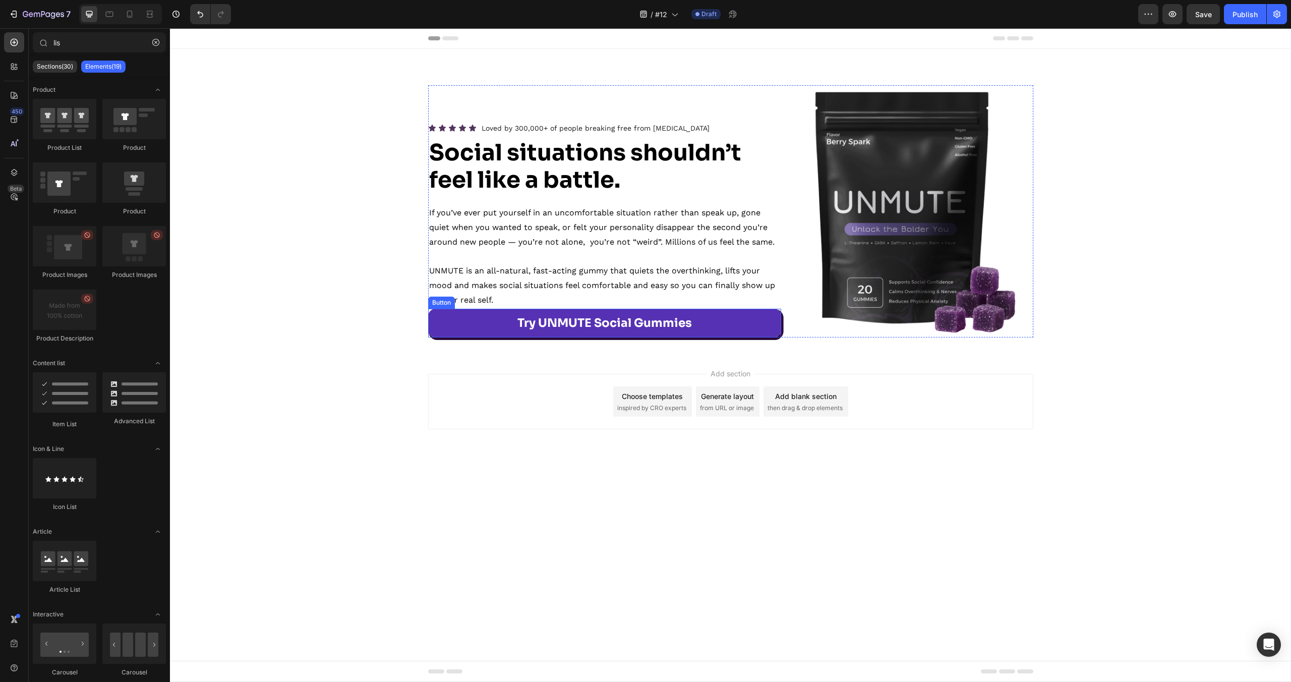
click at [497, 317] on link "Try UNMUTE Social Gummies" at bounding box center [604, 323] width 353 height 29
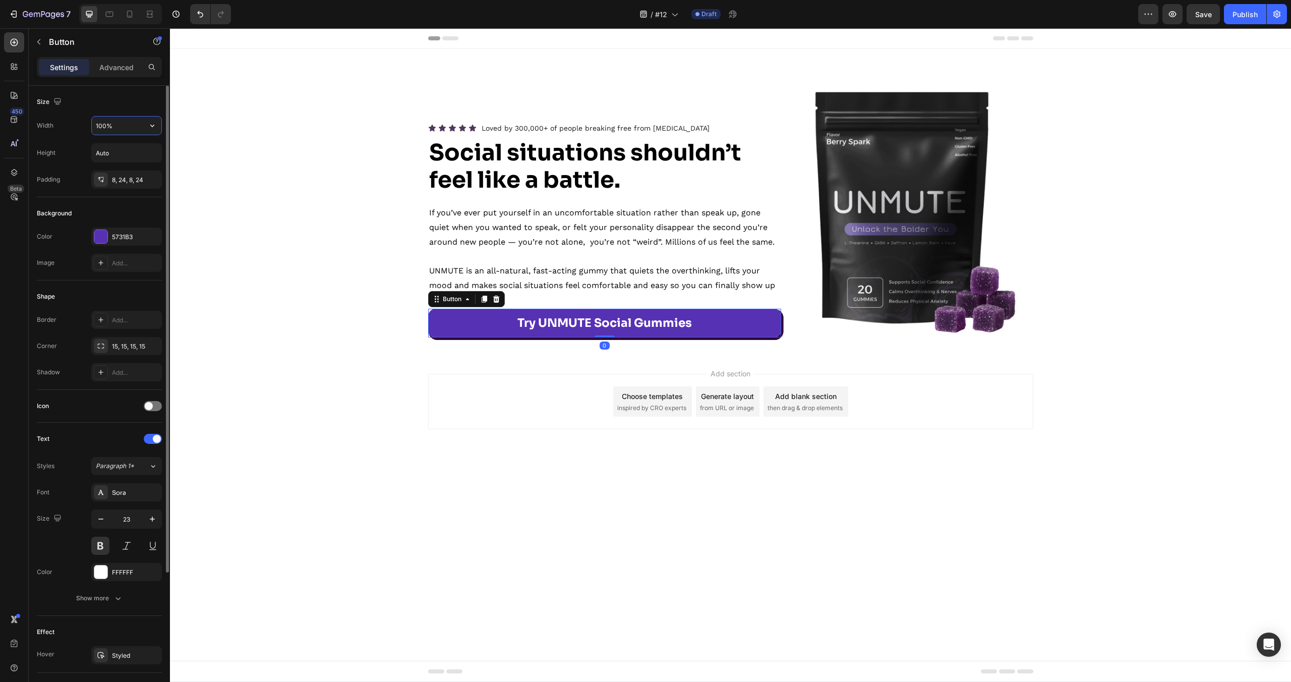
click at [114, 122] on input "100%" at bounding box center [127, 126] width 70 height 18
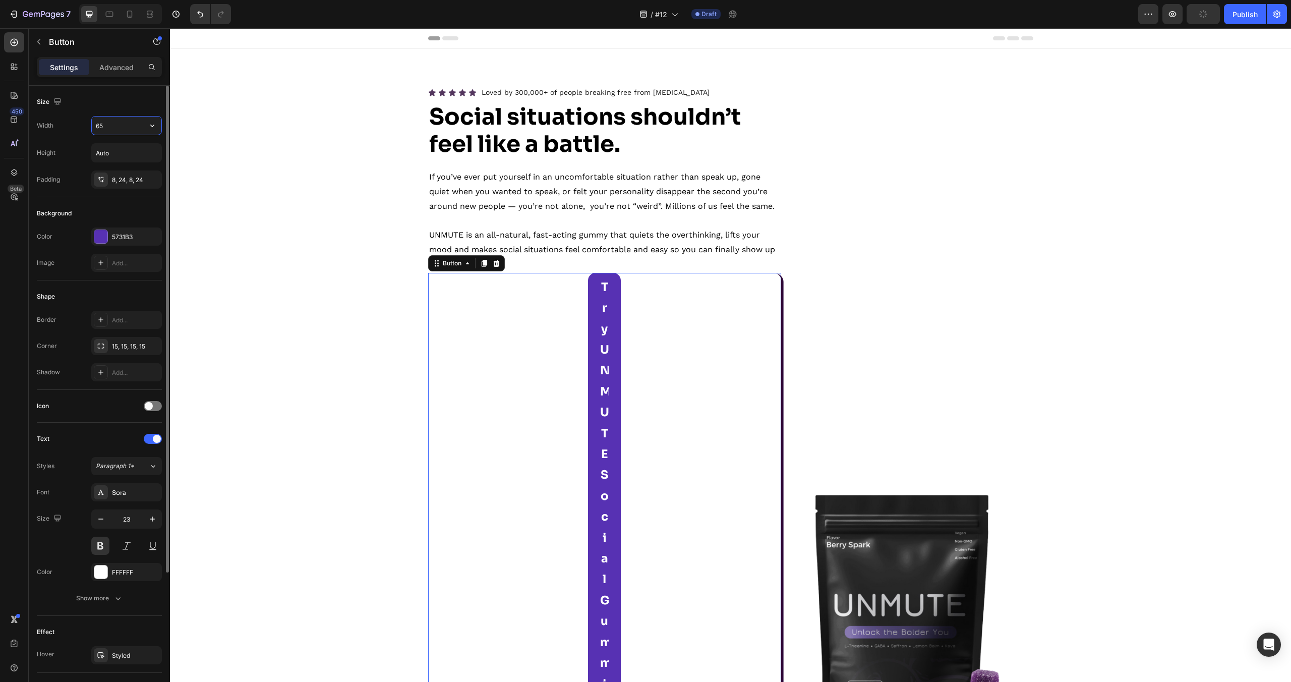
type input "65%"
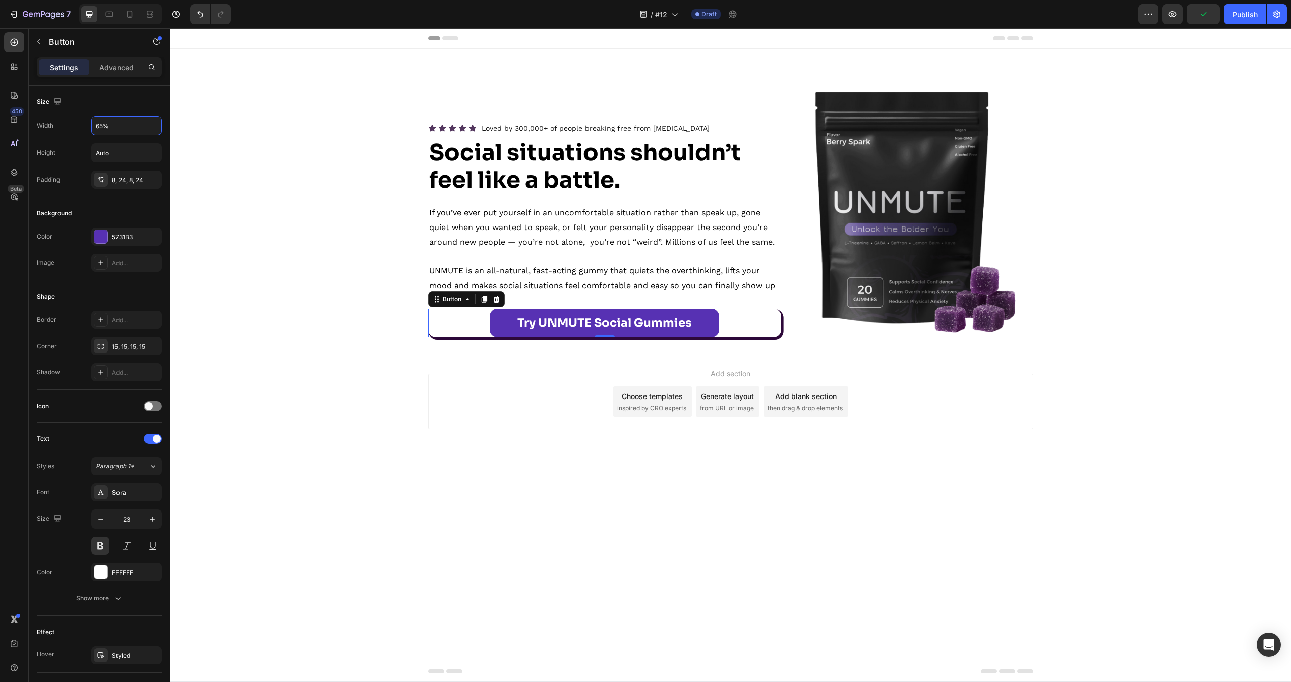
click at [383, 393] on div "Add section Choose templates inspired by CRO experts Generate layout from URL o…" at bounding box center [730, 416] width 1121 height 124
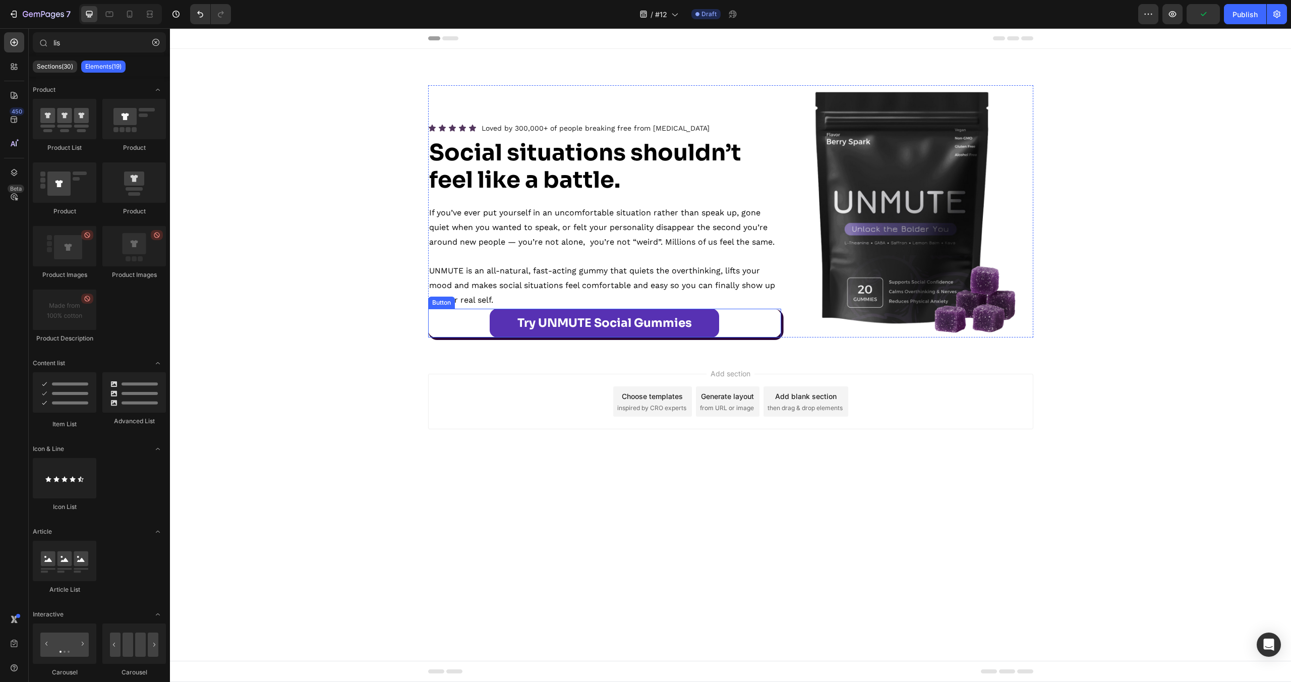
click at [779, 326] on div "Try UNMUTE Social Gummies Button" at bounding box center [604, 323] width 353 height 29
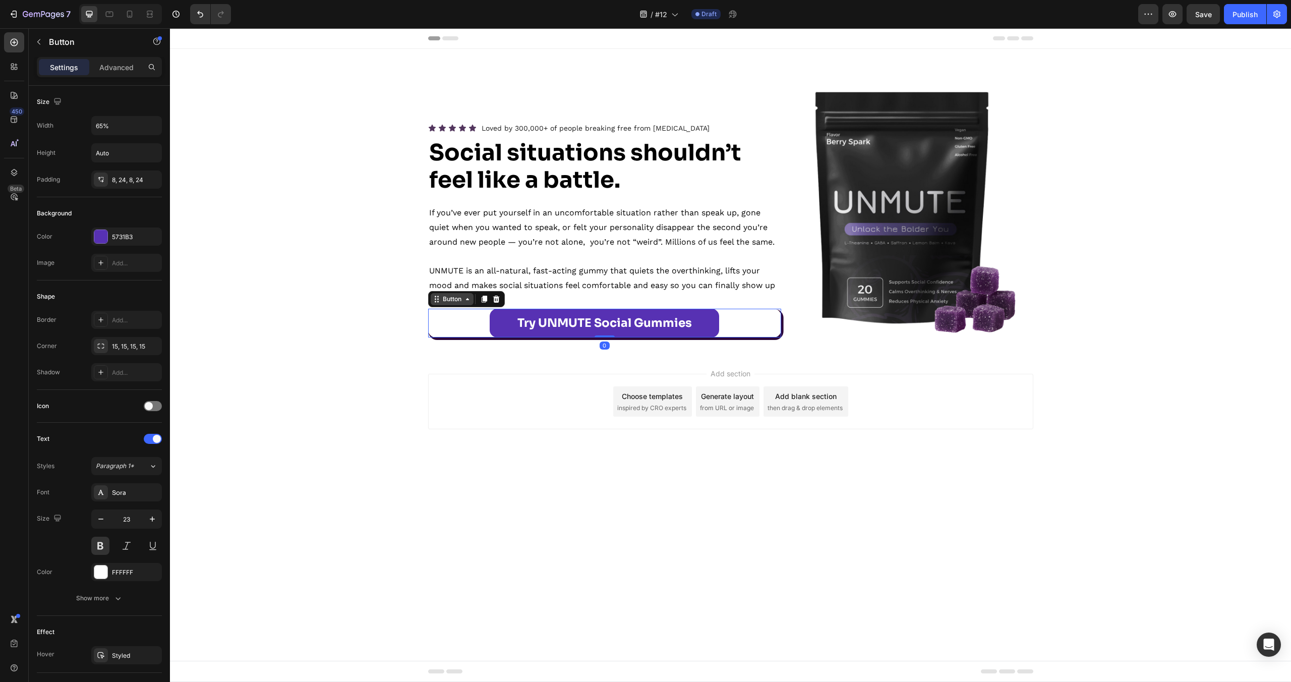
click at [458, 298] on div "Button" at bounding box center [452, 299] width 23 height 9
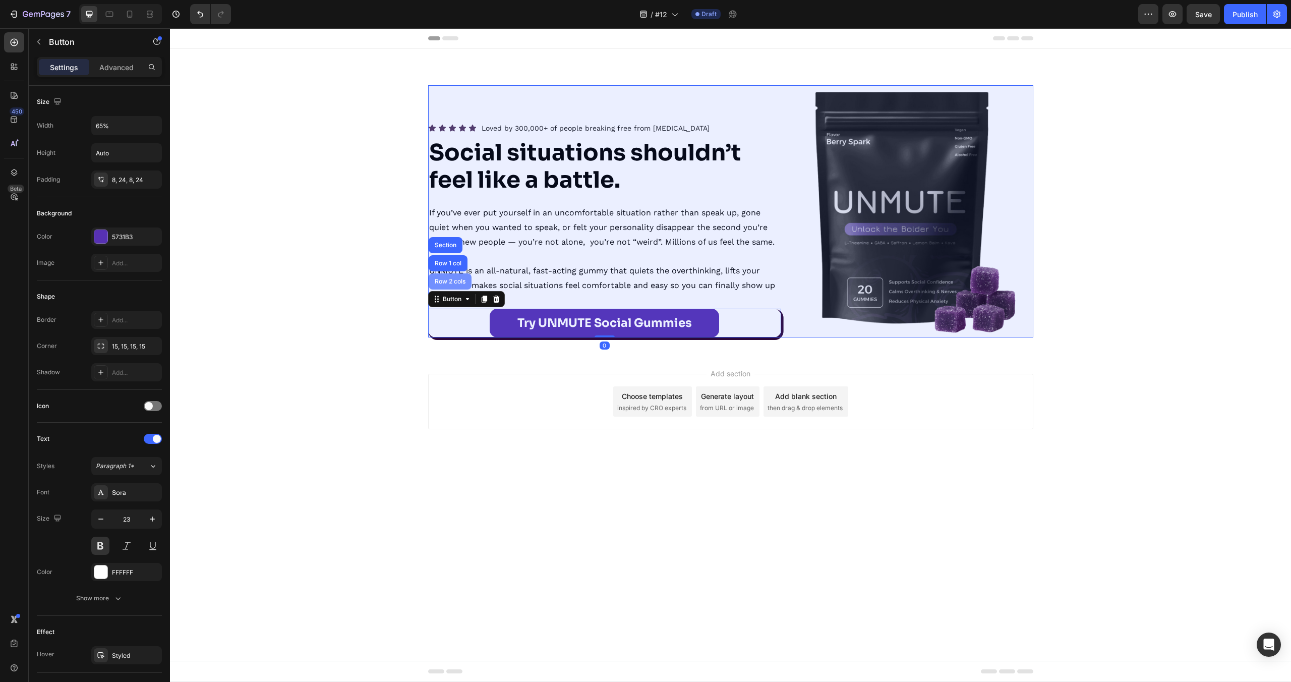
click at [456, 286] on div "Row 2 cols" at bounding box center [450, 281] width 43 height 16
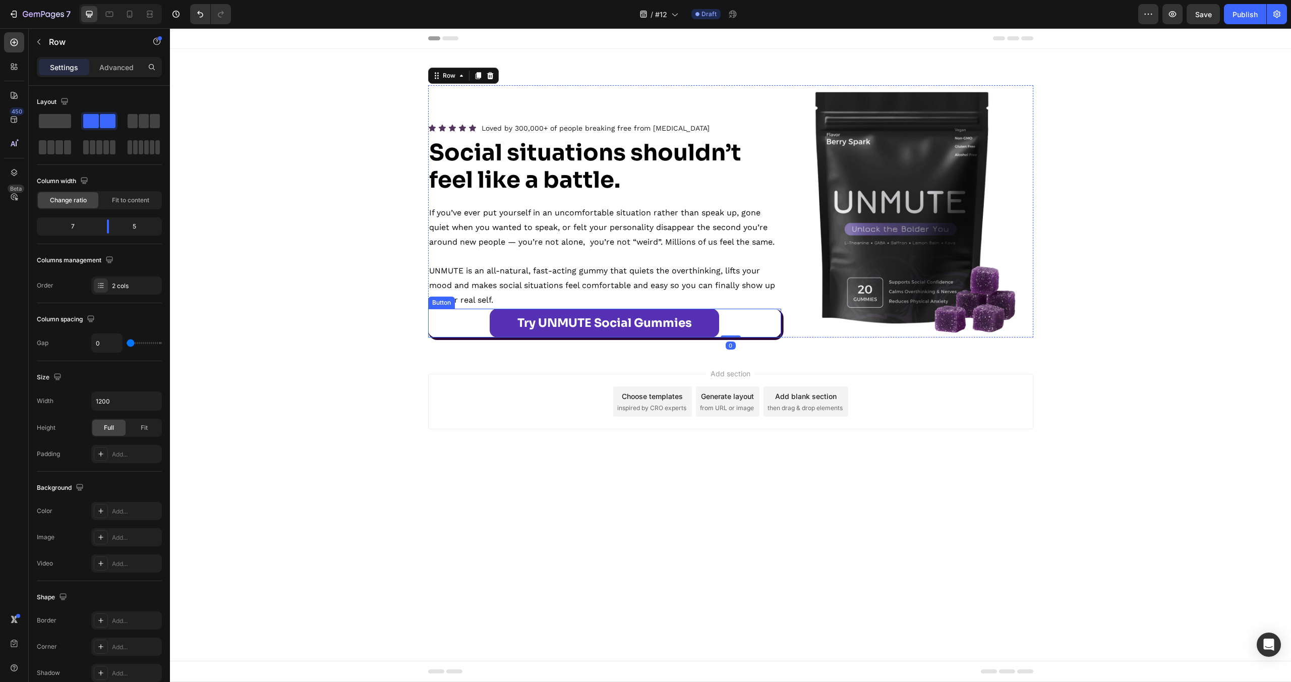
click at [499, 325] on link "Try UNMUTE Social Gummies" at bounding box center [604, 323] width 229 height 29
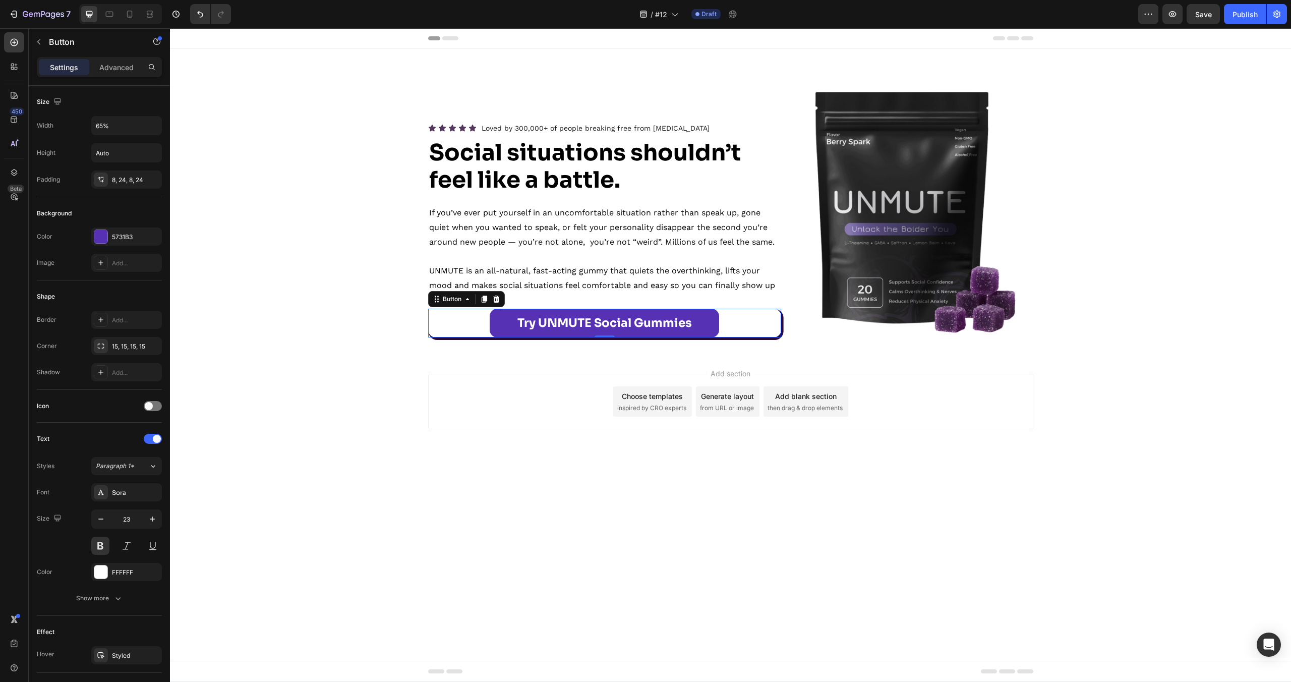
click at [115, 79] on div "Settings Advanced" at bounding box center [99, 71] width 141 height 29
click at [117, 71] on p "Advanced" at bounding box center [116, 67] width 34 height 11
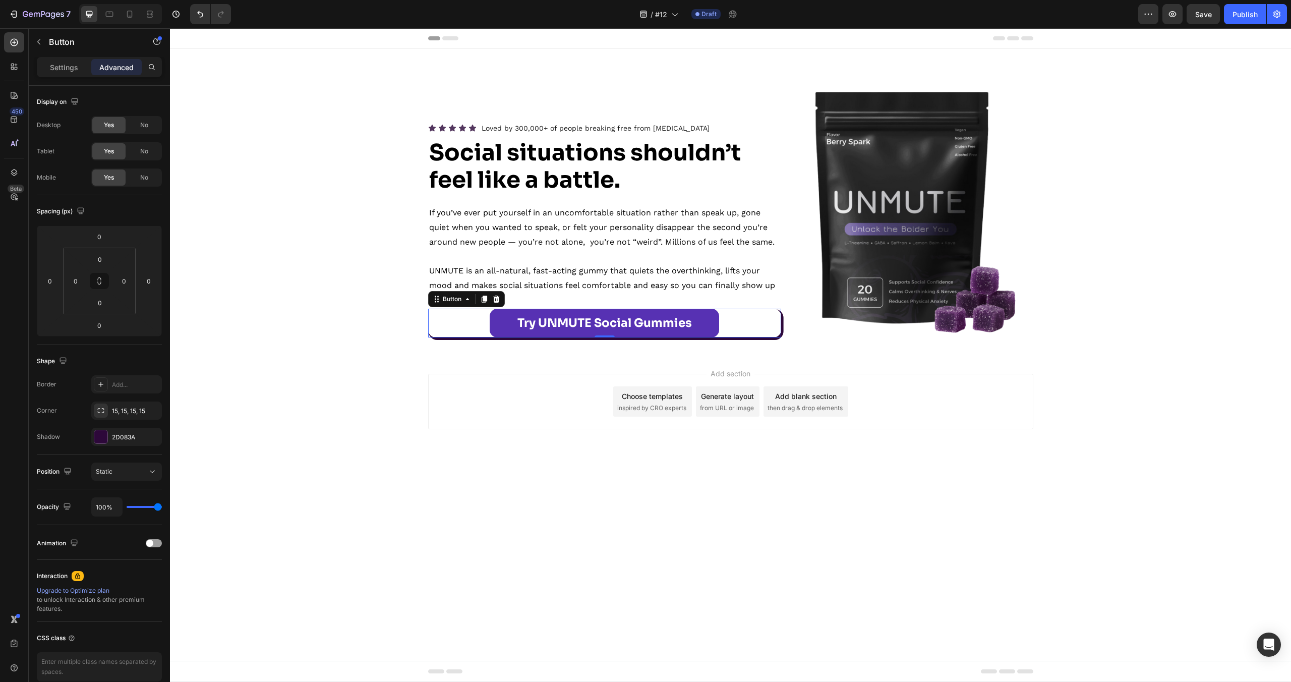
click at [583, 556] on body "Header Icon Icon Icon Icon Icon Icon List Loved by 300,000+ of people breaking …" at bounding box center [730, 355] width 1121 height 654
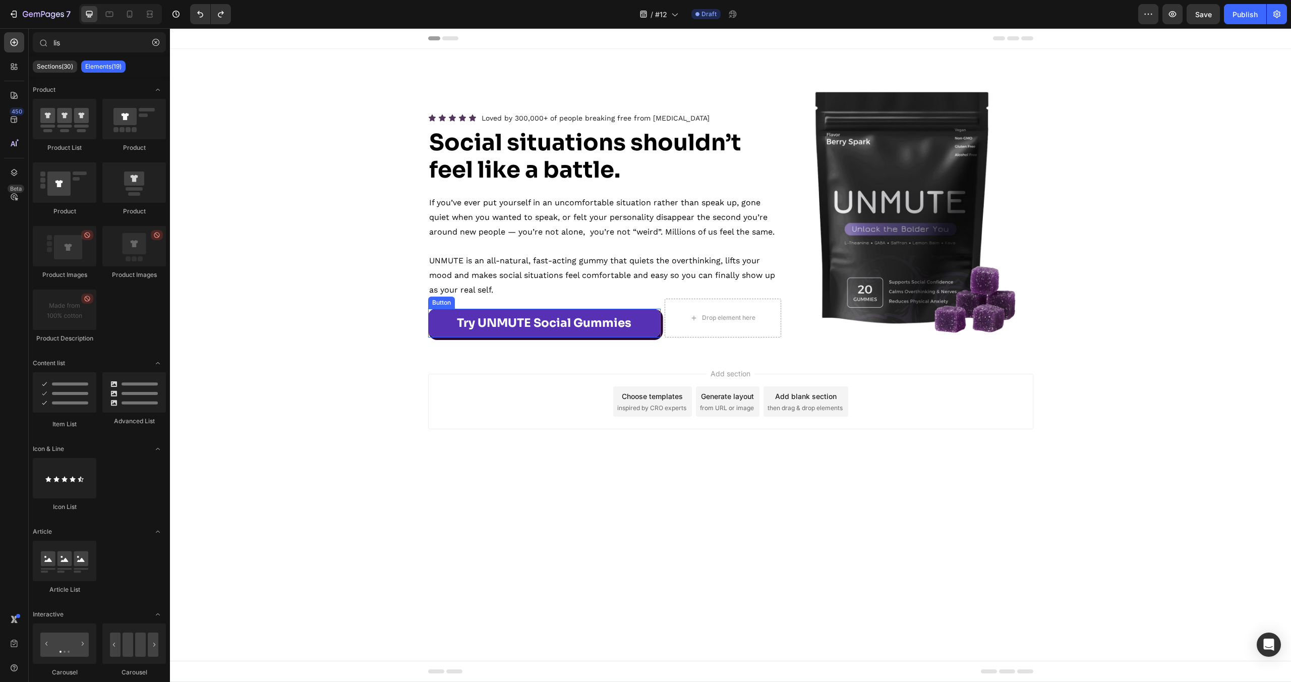
click at [651, 245] on p "Rich Text Editor. Editing area: main" at bounding box center [604, 246] width 351 height 15
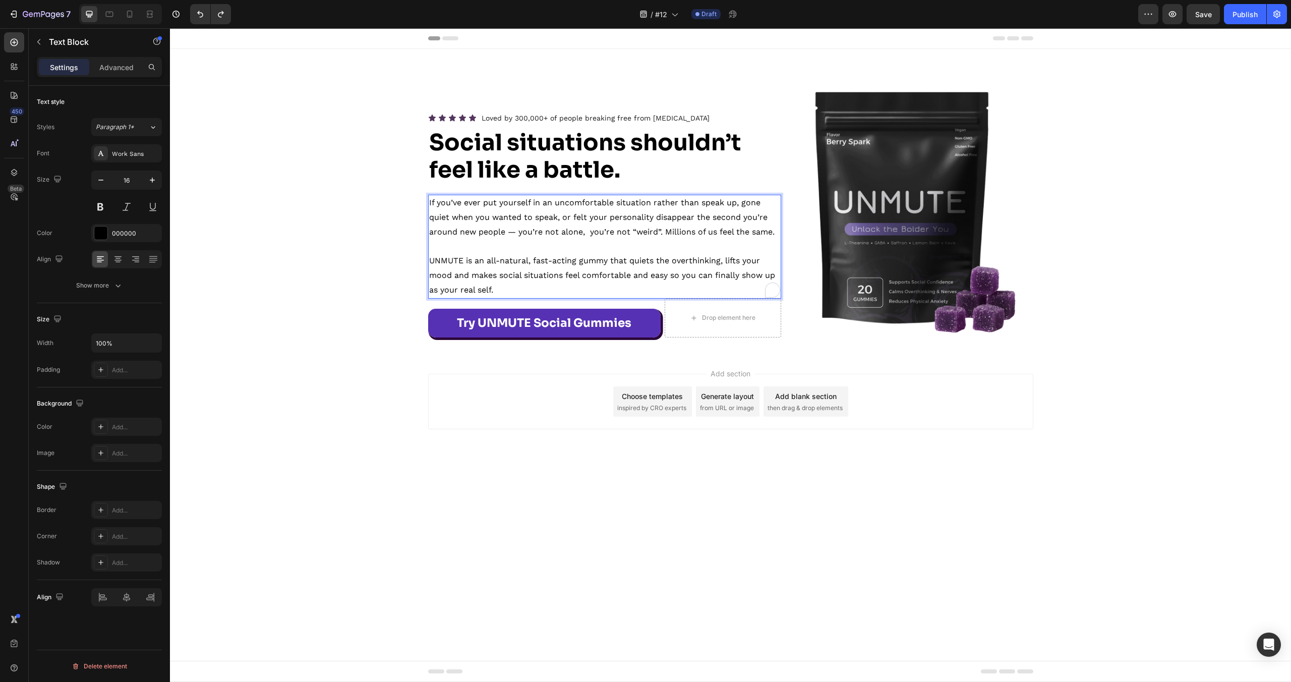
click at [651, 245] on p "To enrich screen reader interactions, please activate Accessibility in Grammarl…" at bounding box center [604, 246] width 351 height 15
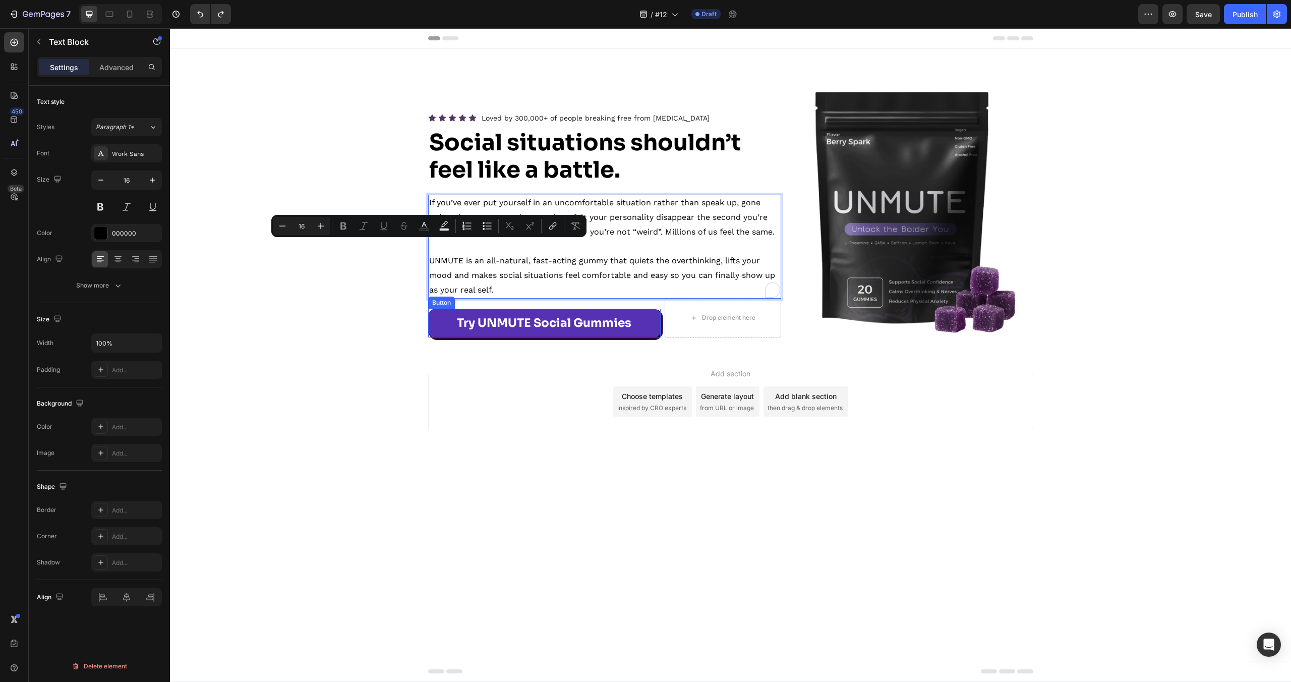
click at [608, 523] on body "Header Icon Icon Icon Icon Icon Icon List Loved by 300,000+ of people breaking …" at bounding box center [730, 355] width 1121 height 654
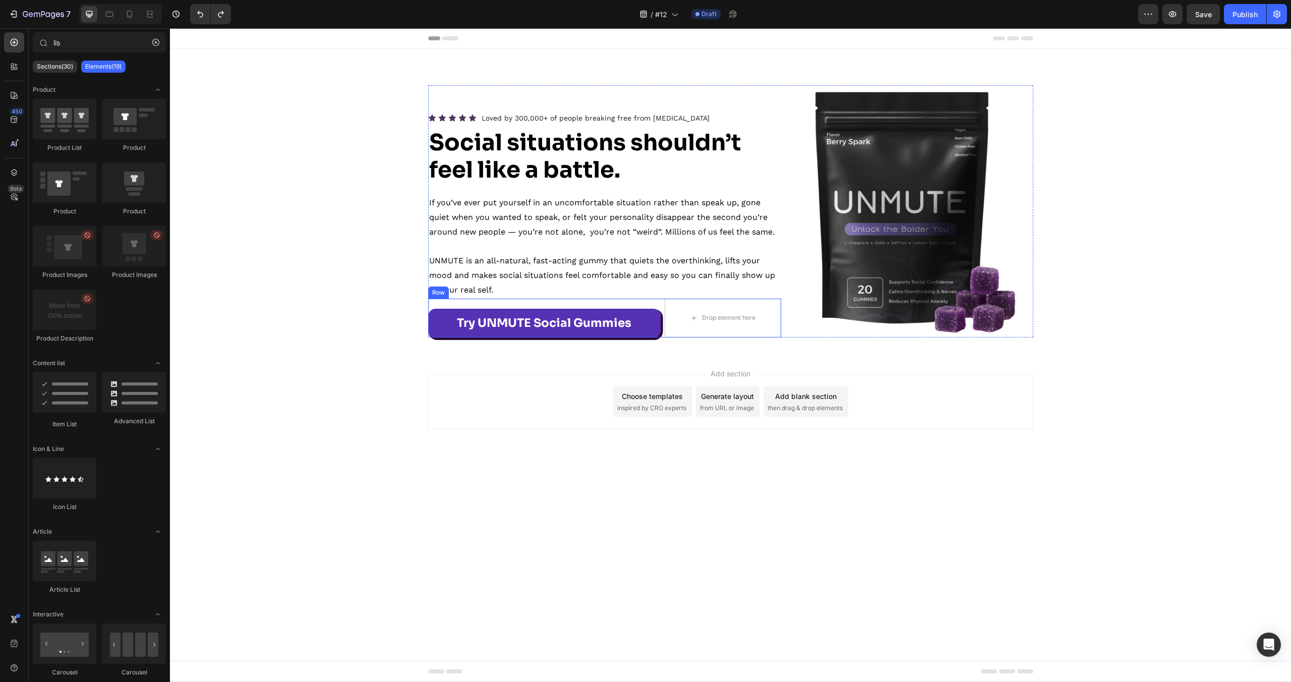
click at [660, 300] on div "Try UNMUTE Social Gummies Button Row" at bounding box center [544, 318] width 233 height 39
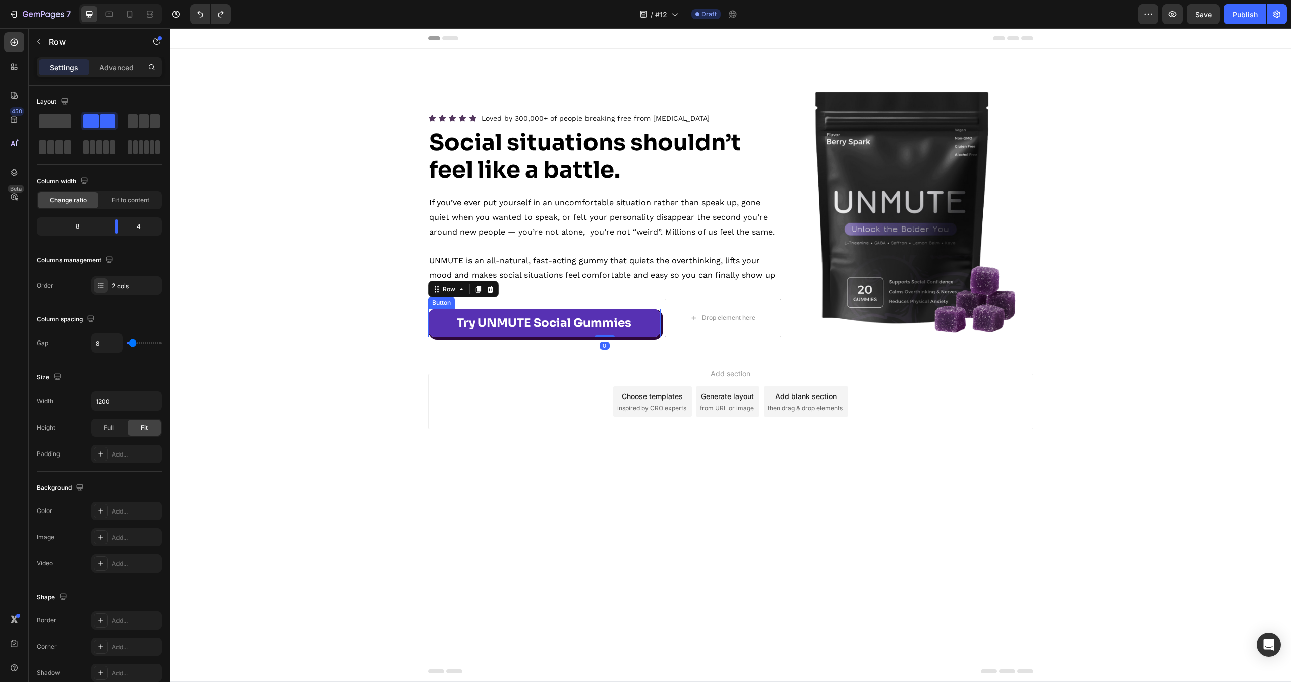
click at [645, 316] on link "Try UNMUTE Social Gummies" at bounding box center [544, 323] width 233 height 29
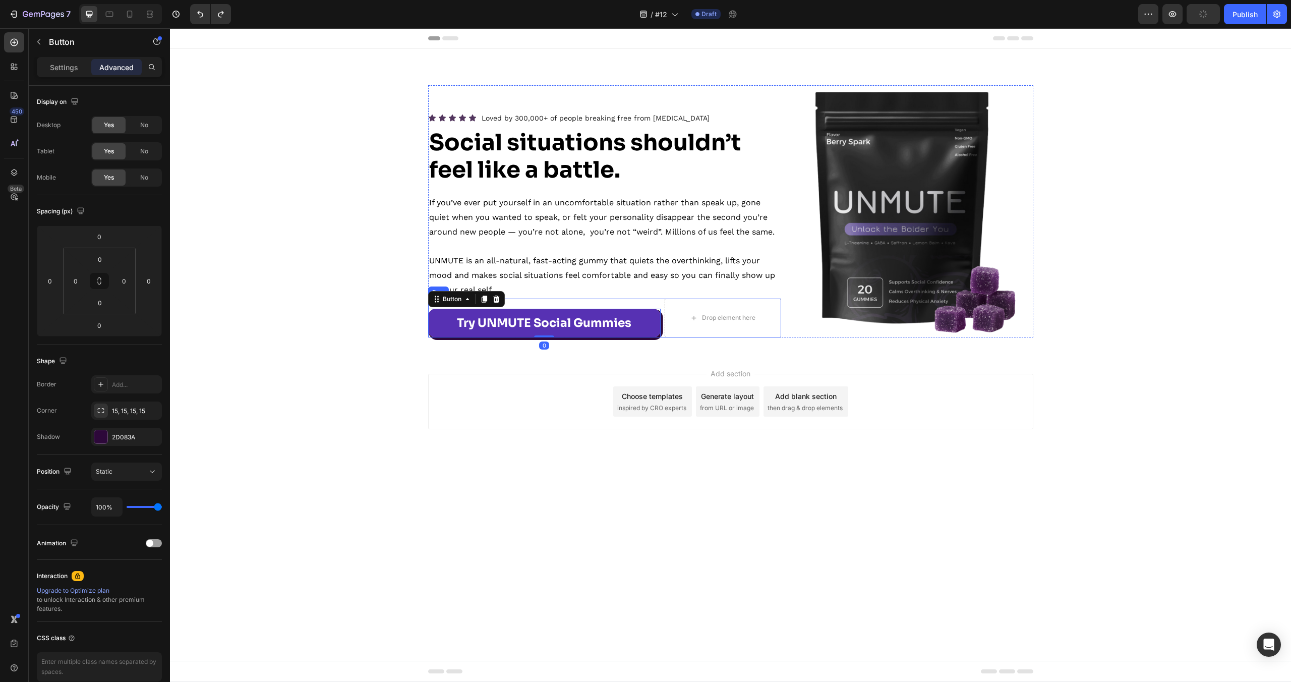
click at [637, 302] on div "Try UNMUTE Social Gummies Button 0 Row" at bounding box center [544, 318] width 233 height 39
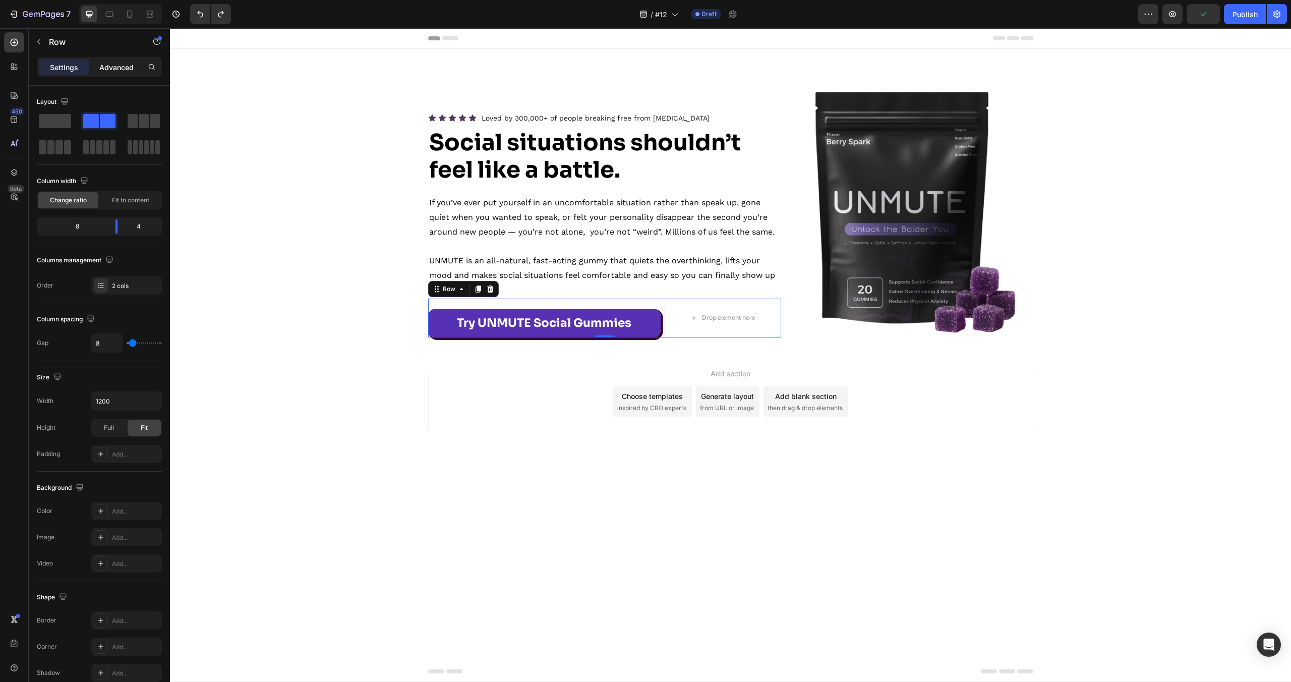
click at [134, 64] on div "Advanced" at bounding box center [116, 67] width 50 height 16
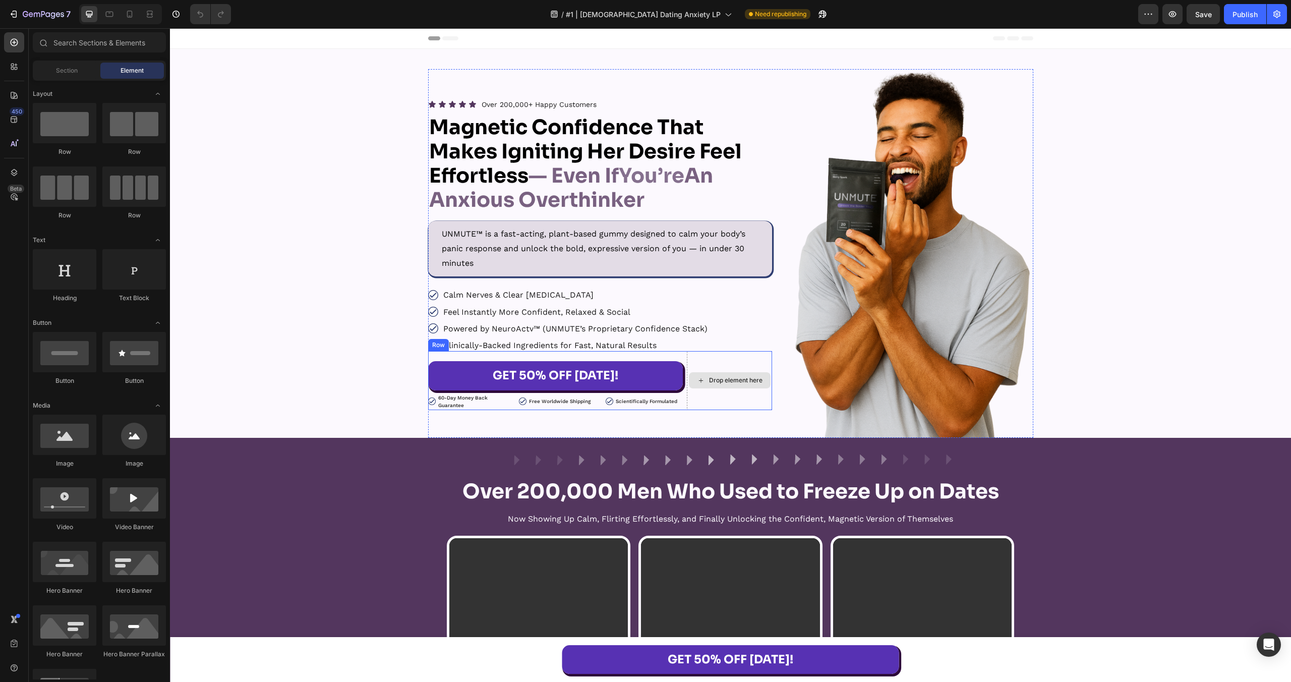
click at [687, 356] on div "Drop element here" at bounding box center [729, 380] width 85 height 59
